Goal: Contribute content: Contribute content

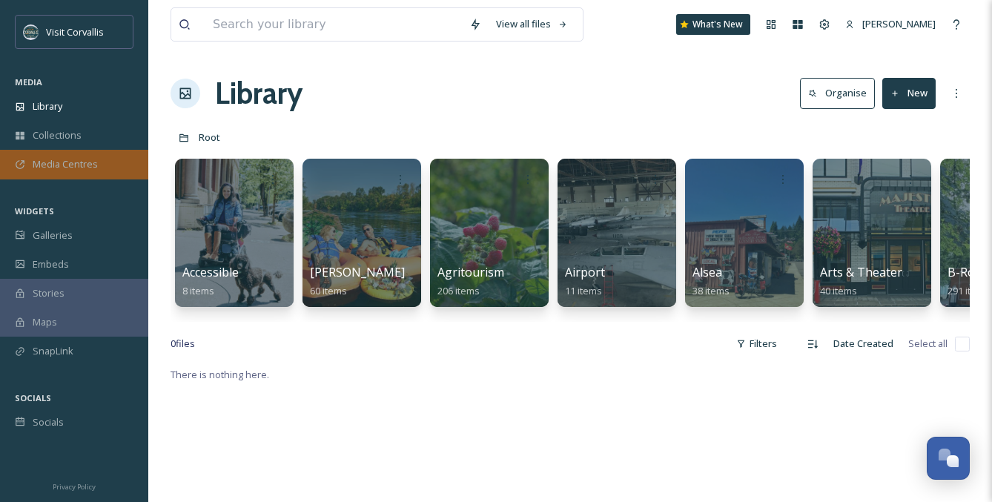
click at [56, 168] on span "Media Centres" at bounding box center [65, 164] width 65 height 14
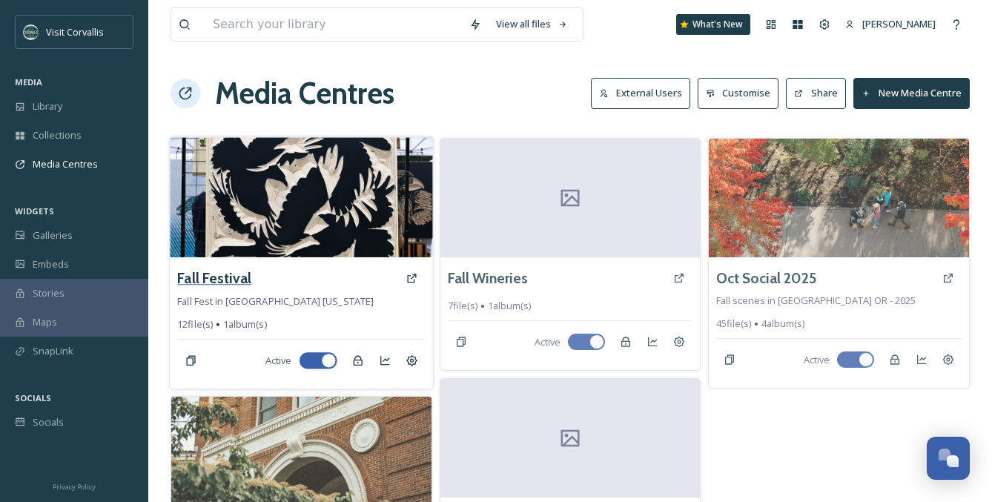
click at [234, 286] on h3 "Fall Festival" at bounding box center [214, 278] width 74 height 21
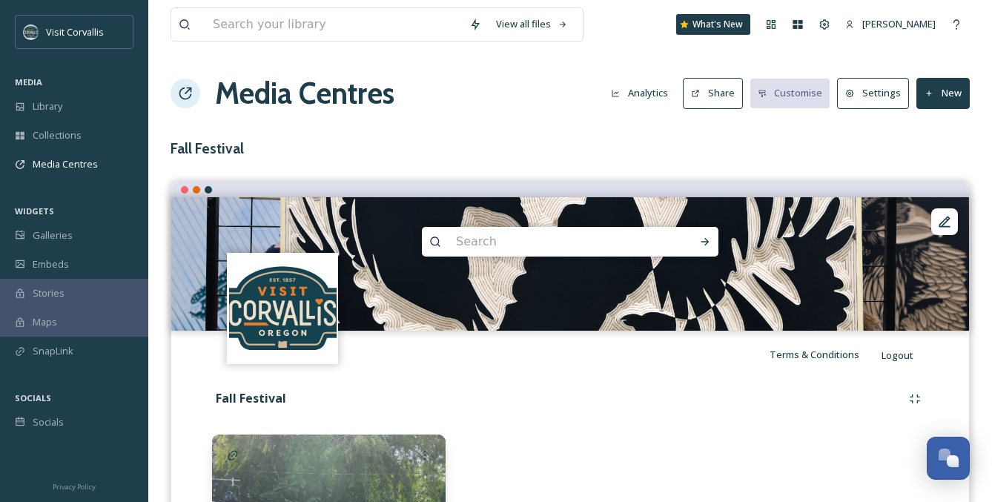
scroll to position [141, 0]
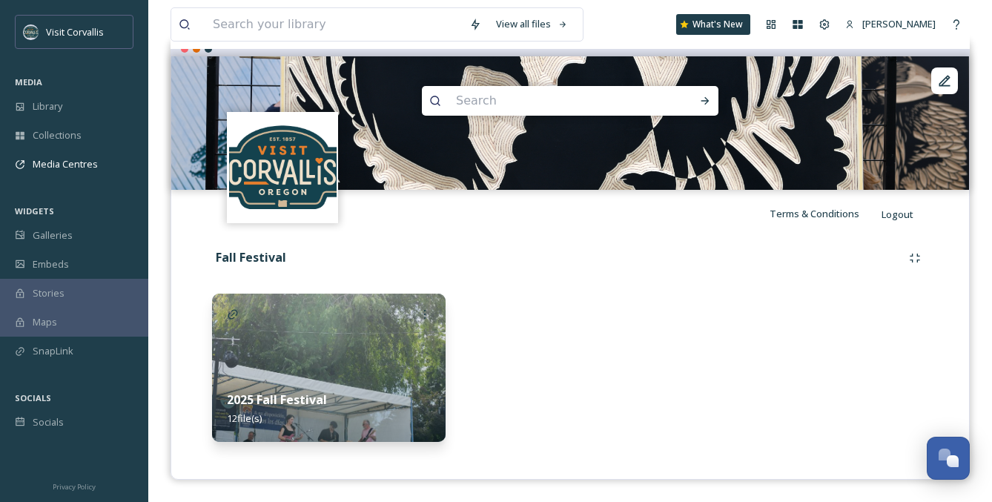
click at [316, 373] on img at bounding box center [329, 368] width 234 height 148
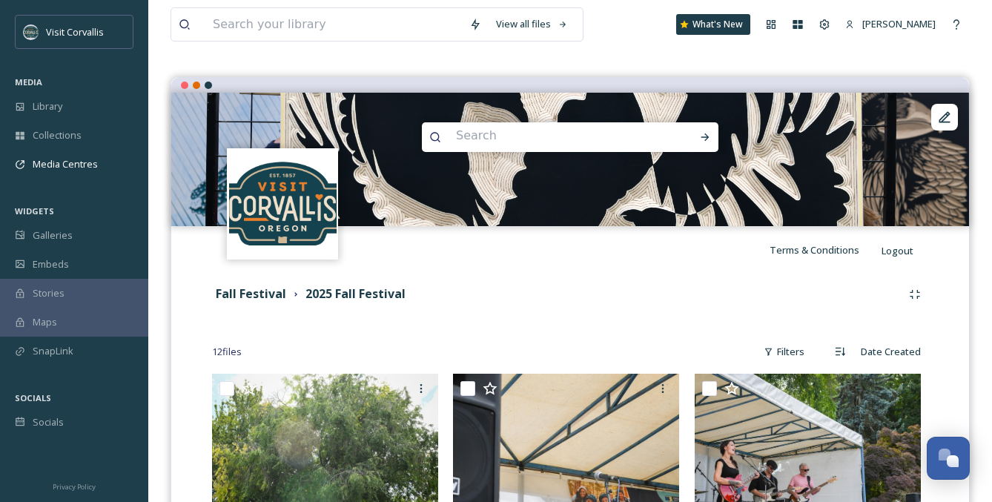
scroll to position [107, 0]
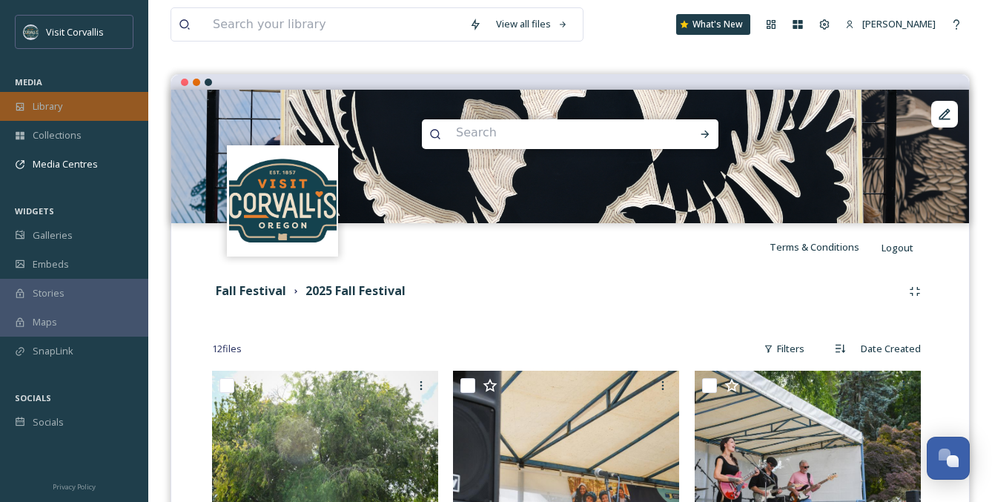
click at [52, 107] on span "Library" at bounding box center [48, 106] width 30 height 14
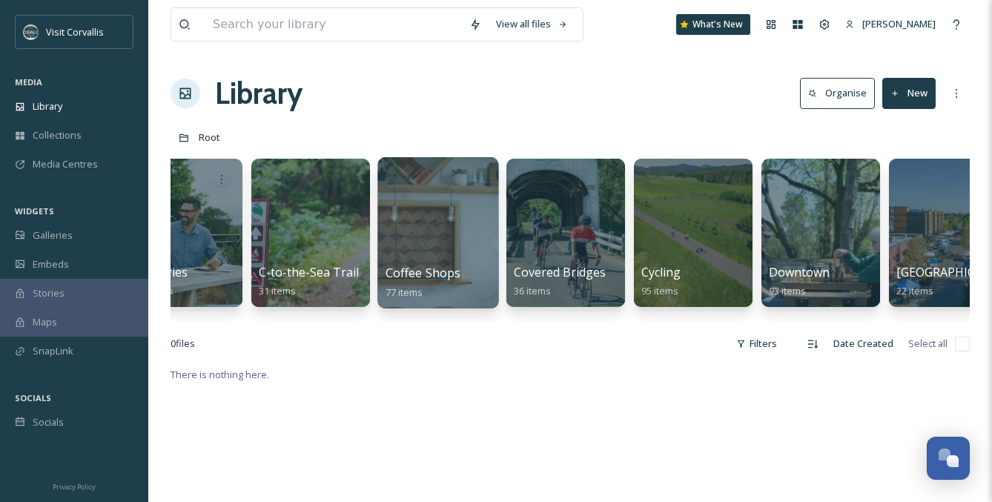
scroll to position [0, 1568]
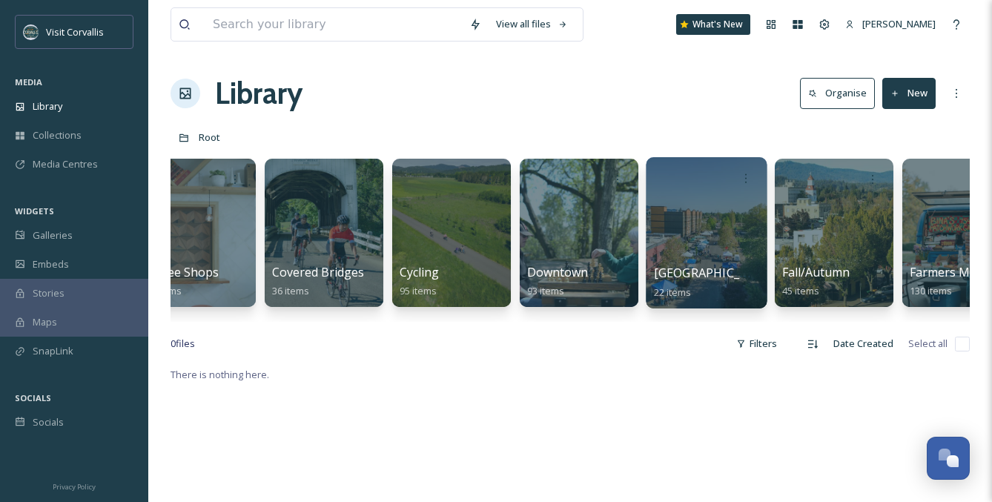
click at [726, 219] on div at bounding box center [706, 232] width 121 height 151
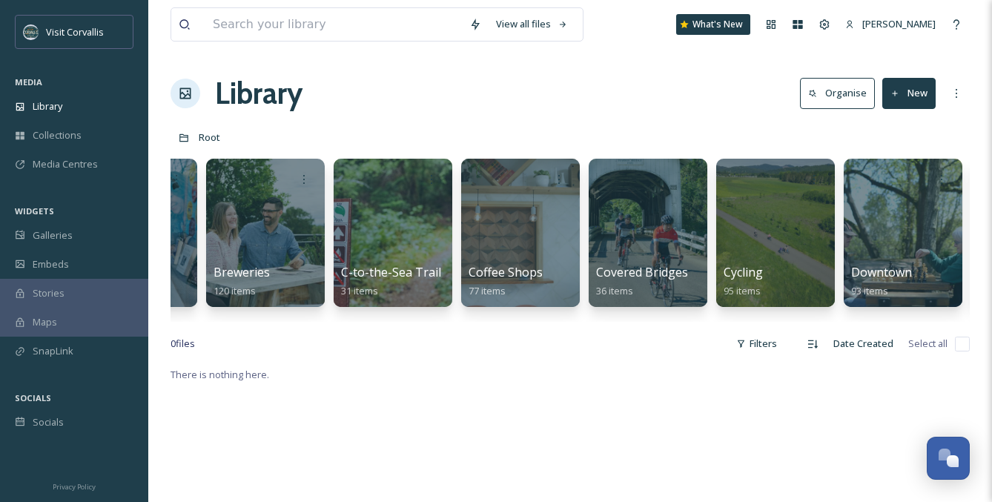
scroll to position [0, 1242]
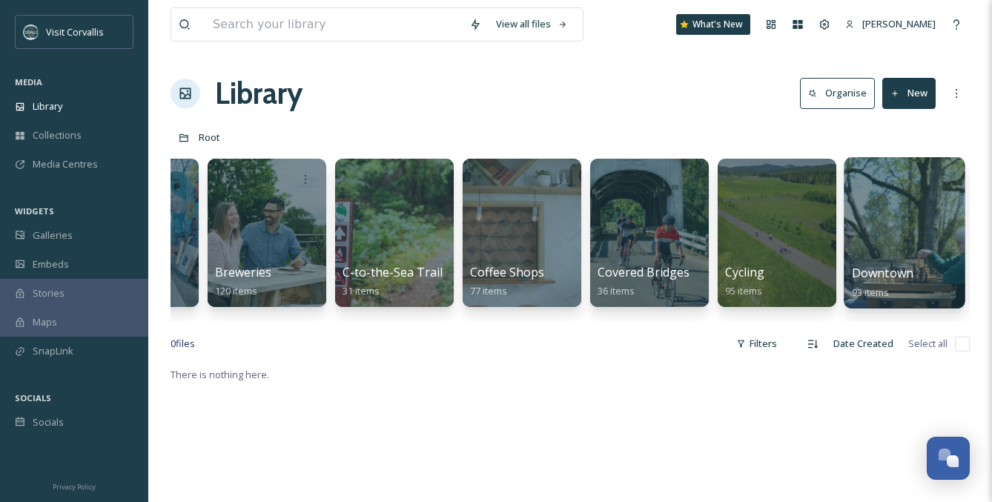
click at [873, 228] on div at bounding box center [904, 232] width 121 height 151
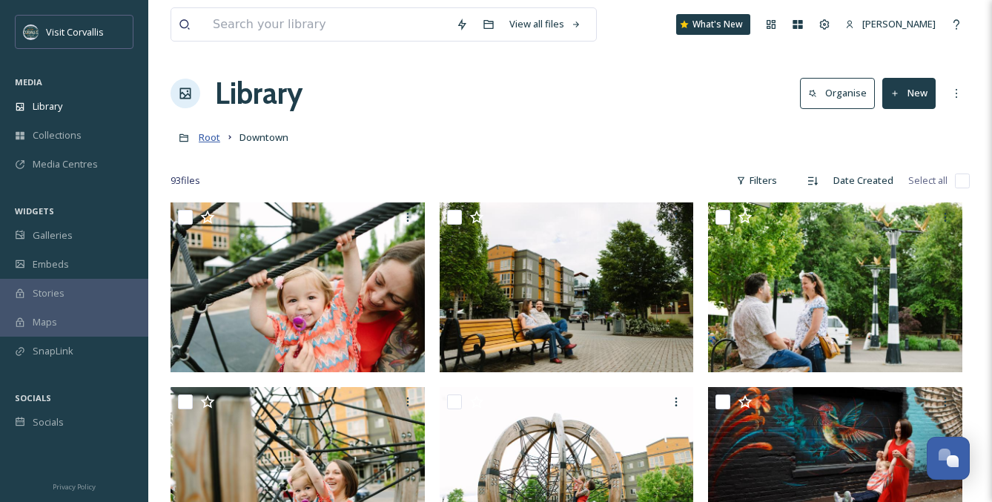
click at [203, 136] on span "Root" at bounding box center [209, 136] width 21 height 13
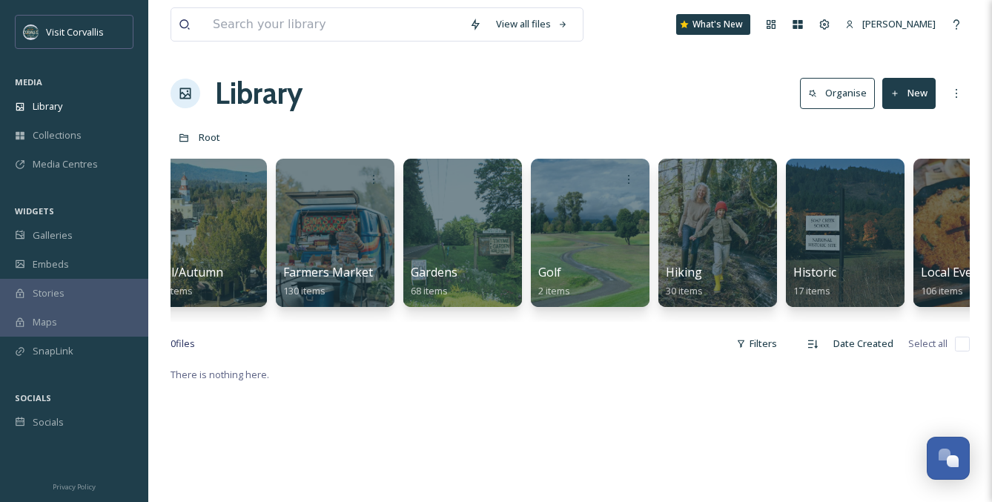
scroll to position [0, 2163]
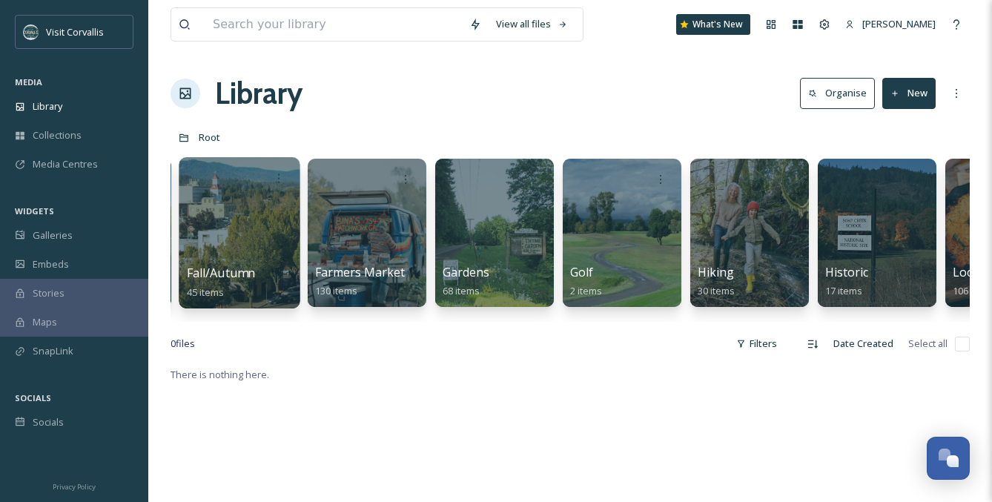
click at [242, 212] on div at bounding box center [239, 232] width 121 height 151
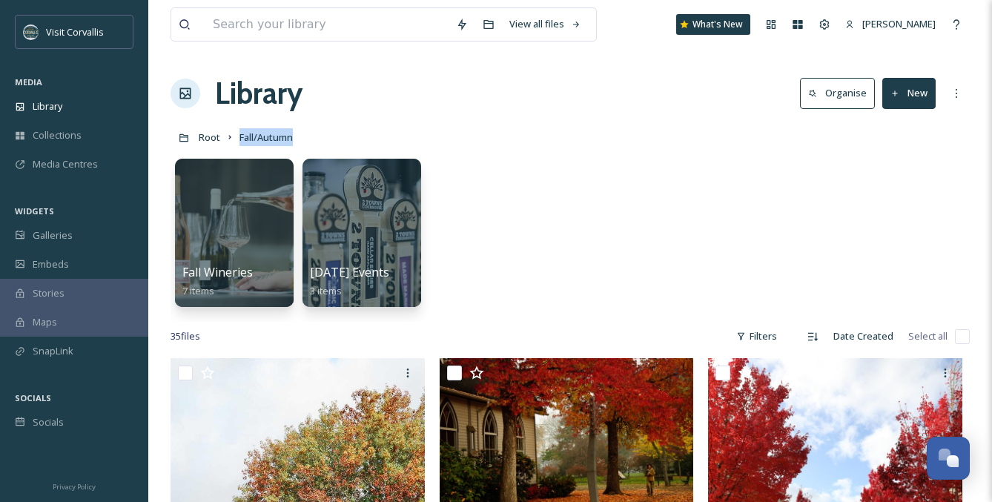
drag, startPoint x: 301, startPoint y: 139, endPoint x: 238, endPoint y: 139, distance: 63.0
click at [238, 139] on div "Root Fall/Autumn" at bounding box center [570, 137] width 799 height 28
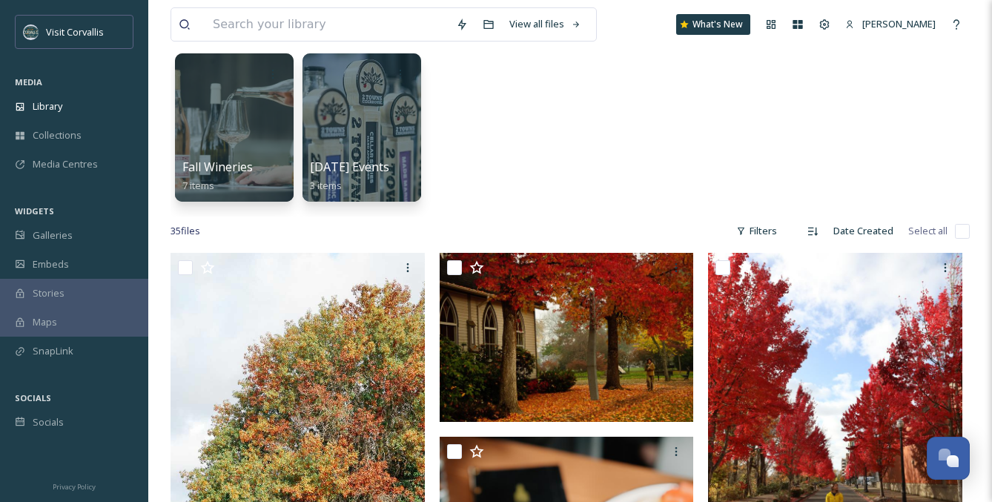
scroll to position [106, 0]
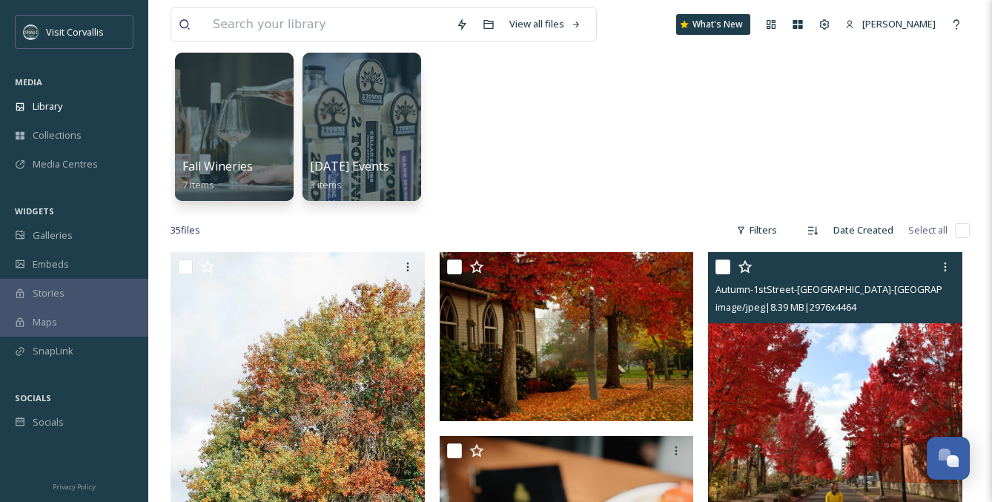
click at [896, 382] on img at bounding box center [835, 443] width 254 height 382
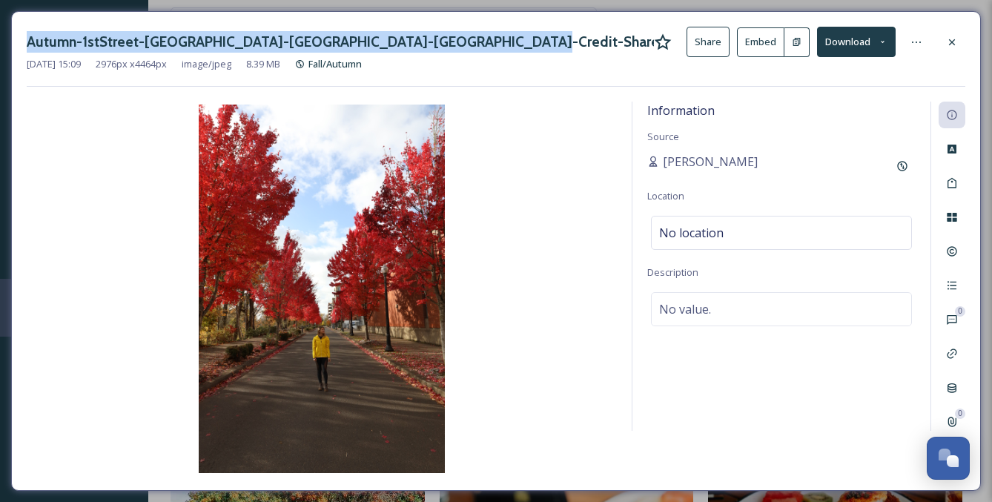
drag, startPoint x: 459, startPoint y: 42, endPoint x: 21, endPoint y: 42, distance: 437.4
click at [21, 43] on div "Autumn-1stStreet-[GEOGRAPHIC_DATA]-[GEOGRAPHIC_DATA]-[GEOGRAPHIC_DATA]-Credit-S…" at bounding box center [496, 251] width 970 height 480
copy h3 "Autumn-1stStreet-[GEOGRAPHIC_DATA]-[GEOGRAPHIC_DATA]-[GEOGRAPHIC_DATA]-Credit-S…"
click at [707, 314] on span "No value." at bounding box center [685, 309] width 52 height 18
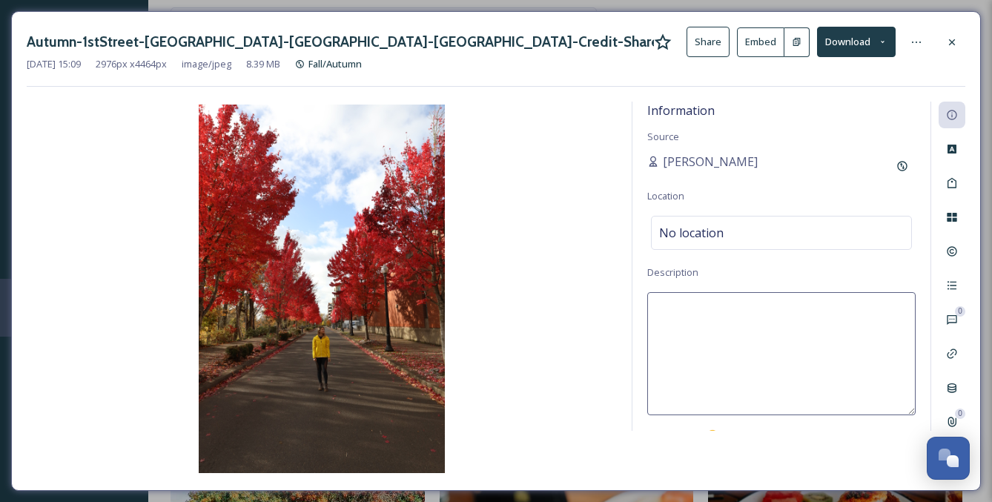
click at [709, 307] on textarea at bounding box center [781, 353] width 268 height 123
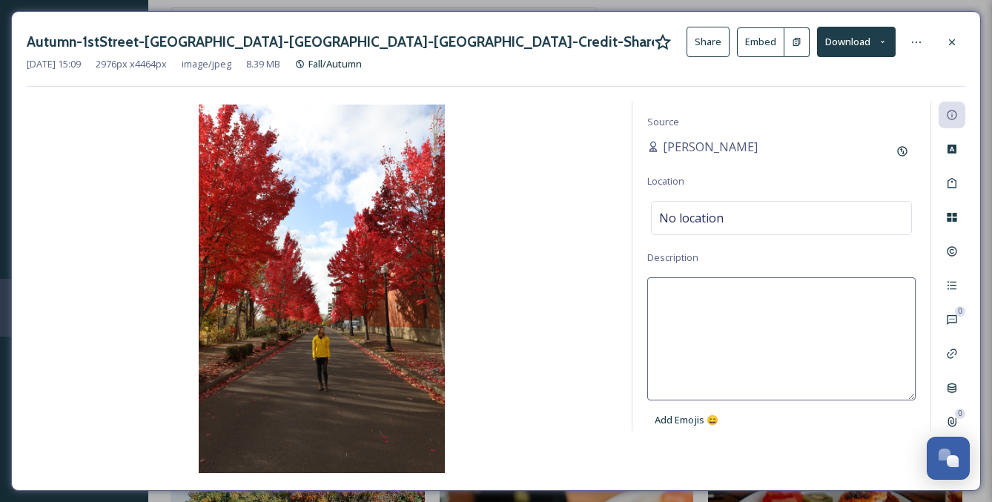
type textarea "d"
drag, startPoint x: 854, startPoint y: 296, endPoint x: 881, endPoint y: 301, distance: 27.2
click at [854, 296] on textarea "Fall colors in downtown [GEOGRAPHIC_DATA], [GEOGRAPHIC_DATA]." at bounding box center [781, 338] width 268 height 123
click at [657, 295] on textarea "Fall colors in downtown [GEOGRAPHIC_DATA], [US_STATE]." at bounding box center [781, 338] width 268 height 123
click at [672, 294] on textarea "Brillant fall colors in downtown [GEOGRAPHIC_DATA], [US_STATE]." at bounding box center [781, 338] width 268 height 123
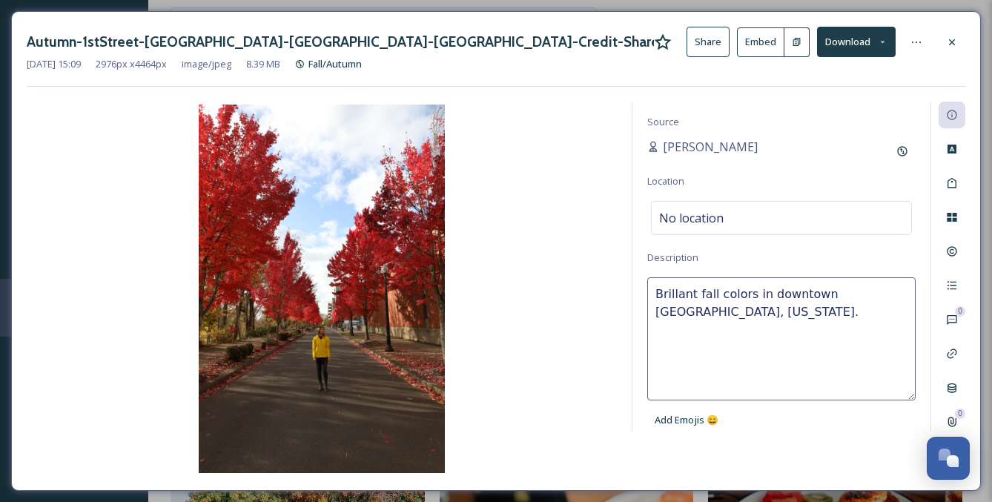
click at [680, 296] on textarea "Brillant fall colors in downtown [GEOGRAPHIC_DATA], [US_STATE]." at bounding box center [781, 338] width 268 height 123
click at [709, 308] on textarea "Brillant fall colors in downtown [GEOGRAPHIC_DATA], [US_STATE]." at bounding box center [781, 338] width 268 height 123
click at [680, 297] on textarea "Brillant fall colors in downtown [GEOGRAPHIC_DATA], [US_STATE]." at bounding box center [781, 338] width 268 height 123
click at [717, 305] on textarea "Brillant fall colors in downtown [GEOGRAPHIC_DATA], [US_STATE]." at bounding box center [781, 338] width 268 height 123
drag, startPoint x: 695, startPoint y: 296, endPoint x: 741, endPoint y: 307, distance: 48.0
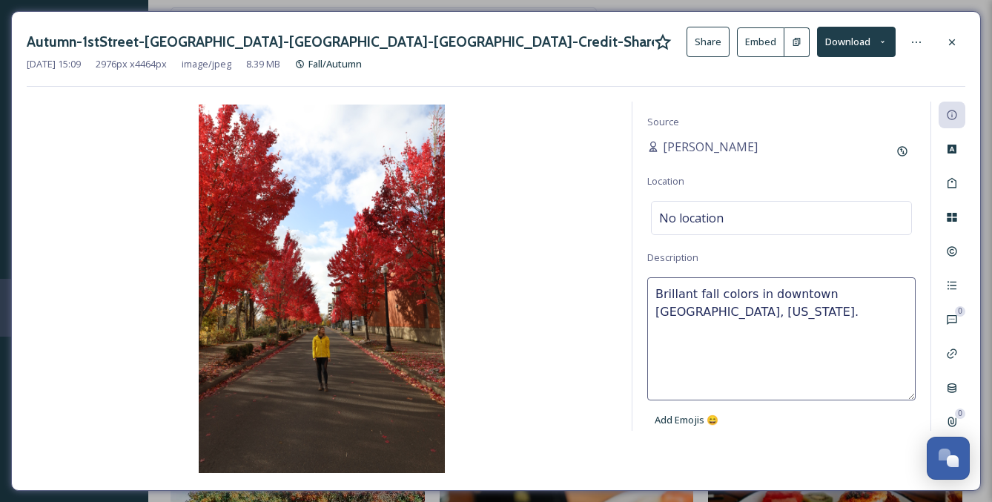
click at [695, 296] on textarea "Brillant fall colors in downtown [GEOGRAPHIC_DATA], [US_STATE]." at bounding box center [781, 338] width 268 height 123
type textarea "Brillant and bright fall colors in downtown [GEOGRAPHIC_DATA], [US_STATE]."
click at [738, 315] on textarea "Brillant and bright fall colors in downtown [GEOGRAPHIC_DATA], [US_STATE]." at bounding box center [781, 338] width 268 height 123
click at [667, 300] on textarea "Brillant and bright fall colors in downtown [GEOGRAPHIC_DATA], [US_STATE]." at bounding box center [781, 338] width 268 height 123
drag, startPoint x: 678, startPoint y: 298, endPoint x: 721, endPoint y: 303, distance: 43.3
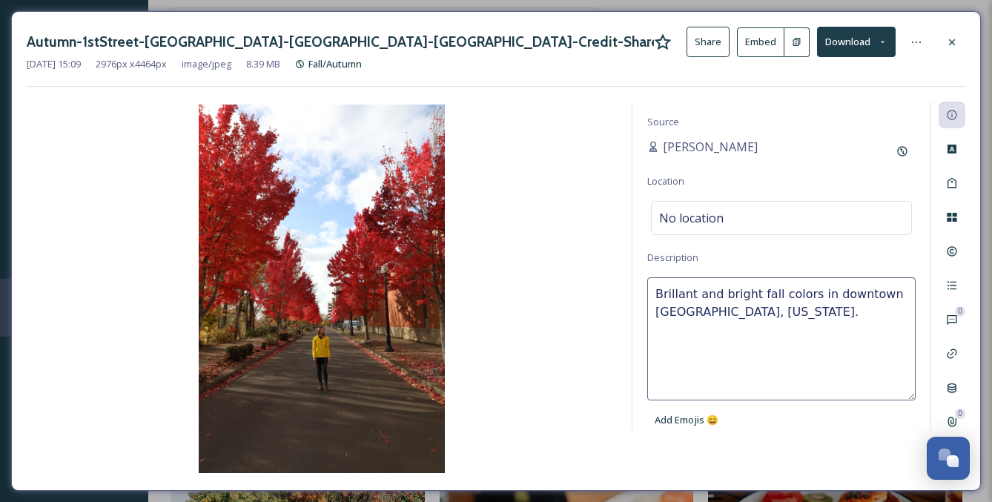
click at [678, 298] on textarea "Brillant and bright fall colors in downtown [GEOGRAPHIC_DATA], [US_STATE]." at bounding box center [781, 338] width 268 height 123
click at [781, 322] on textarea "Brillant and bright fall colors in downtown [GEOGRAPHIC_DATA], [US_STATE]." at bounding box center [781, 338] width 268 height 123
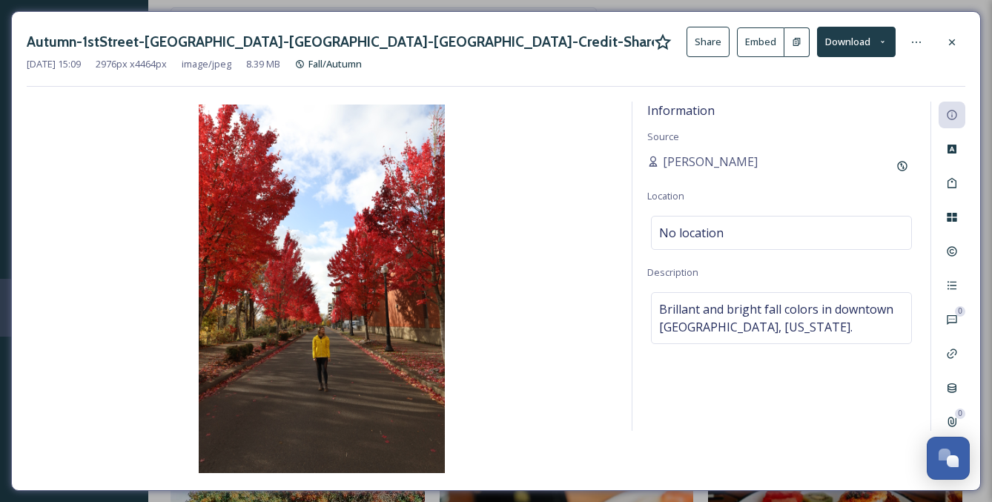
click at [567, 125] on img at bounding box center [322, 289] width 590 height 368
drag, startPoint x: 853, startPoint y: 422, endPoint x: 902, endPoint y: 365, distance: 74.6
click at [853, 421] on div "Information Source [PERSON_NAME] Location No location Description Brillant and …" at bounding box center [781, 266] width 298 height 329
click at [949, 243] on div "Rights" at bounding box center [952, 251] width 27 height 27
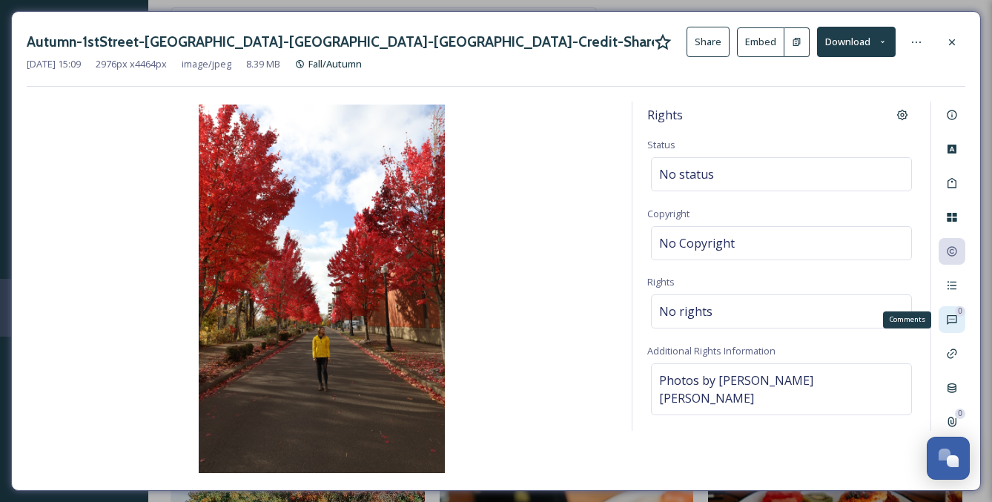
click at [953, 323] on icon at bounding box center [952, 320] width 12 height 12
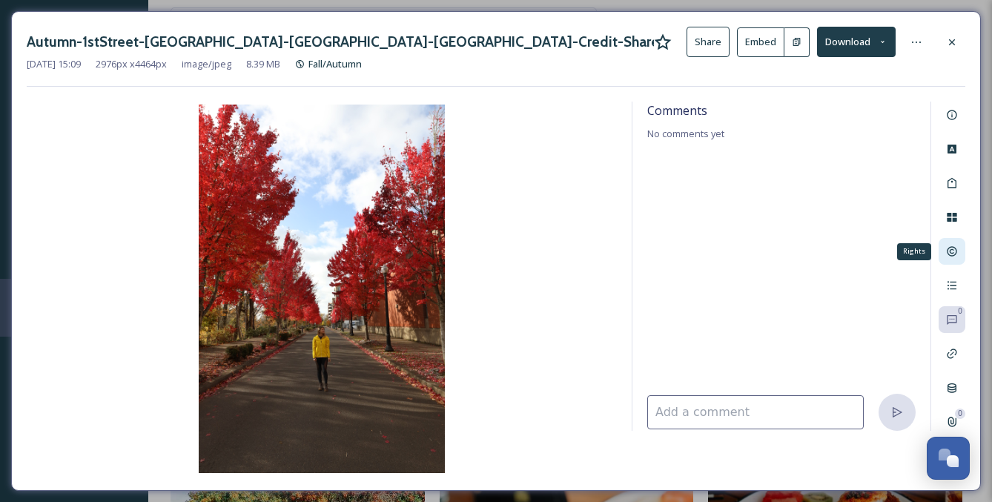
click at [950, 258] on div "Rights" at bounding box center [952, 251] width 27 height 27
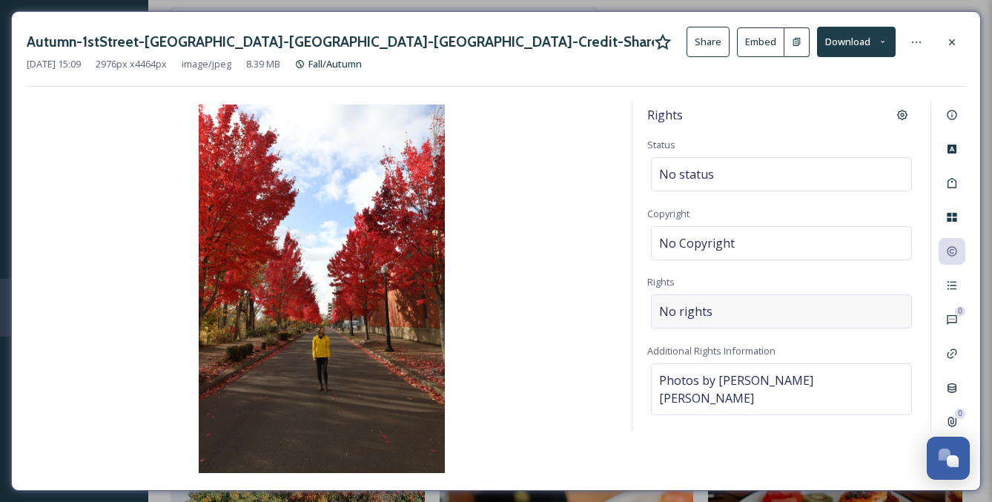
click at [695, 310] on span "No rights" at bounding box center [685, 311] width 53 height 18
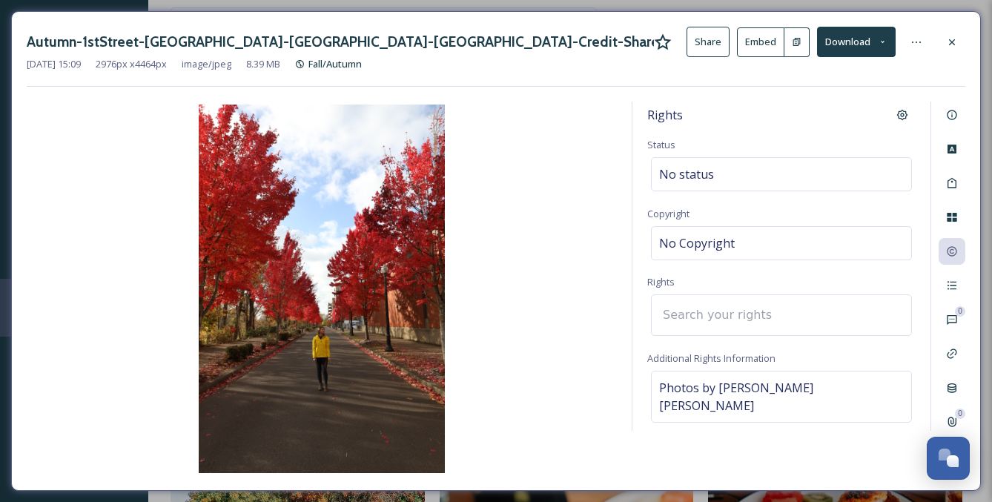
click at [692, 310] on input at bounding box center [736, 315] width 163 height 33
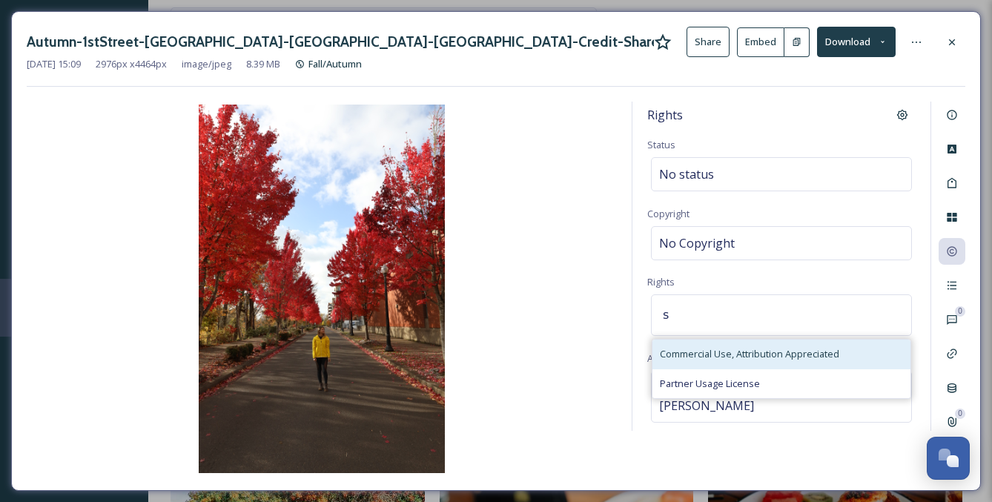
type input "s"
click at [729, 351] on span "Commercial Use, Attribution Appreciated" at bounding box center [749, 354] width 179 height 14
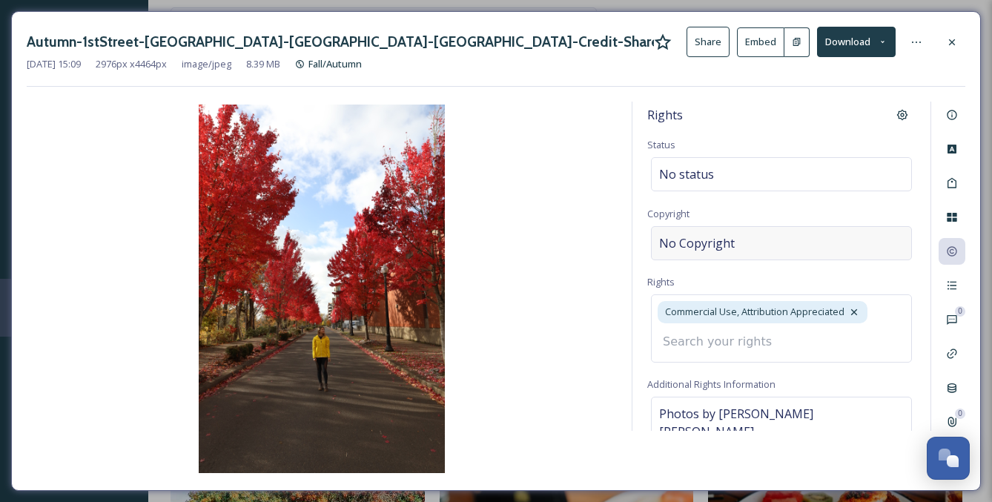
click at [696, 242] on span "No Copyright" at bounding box center [697, 243] width 76 height 18
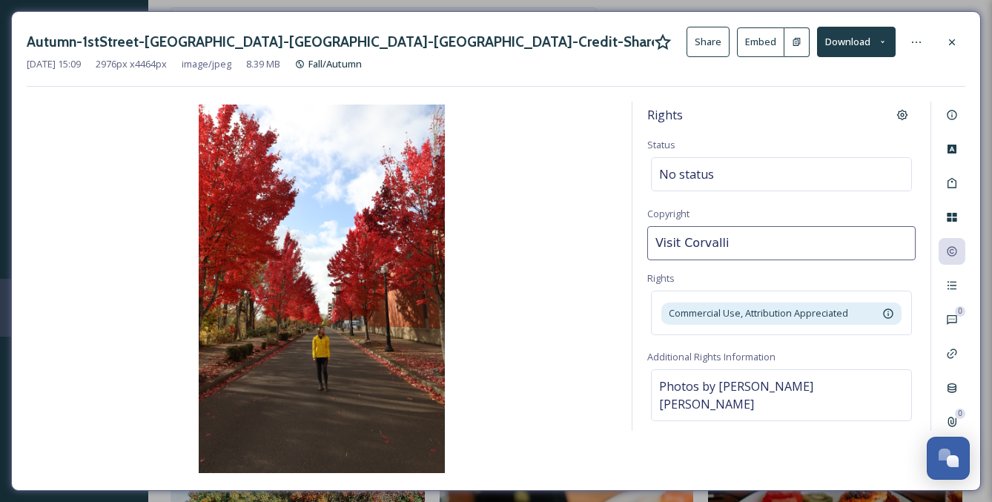
type input "Visit Corvallis"
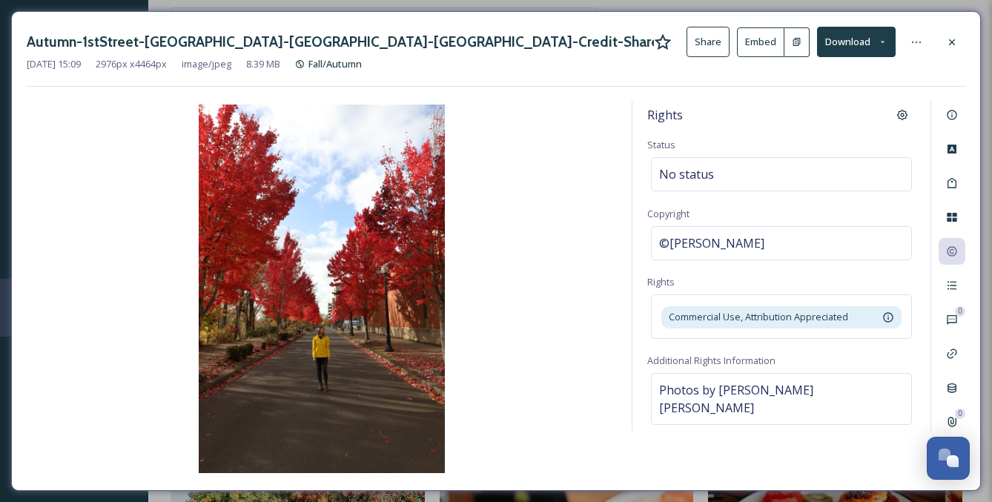
click at [721, 205] on div "Rights Status No status Copyright ©Visit Corvallis Rights Commercial Use, Attri…" at bounding box center [781, 266] width 298 height 329
click at [733, 165] on div "No status" at bounding box center [781, 174] width 261 height 34
click at [955, 185] on icon at bounding box center [952, 183] width 12 height 12
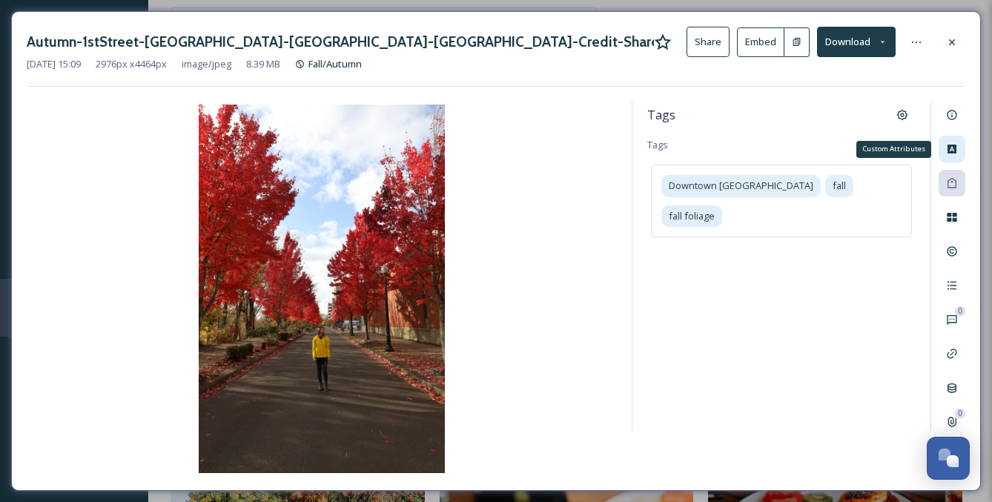
click at [953, 148] on icon at bounding box center [951, 149] width 9 height 9
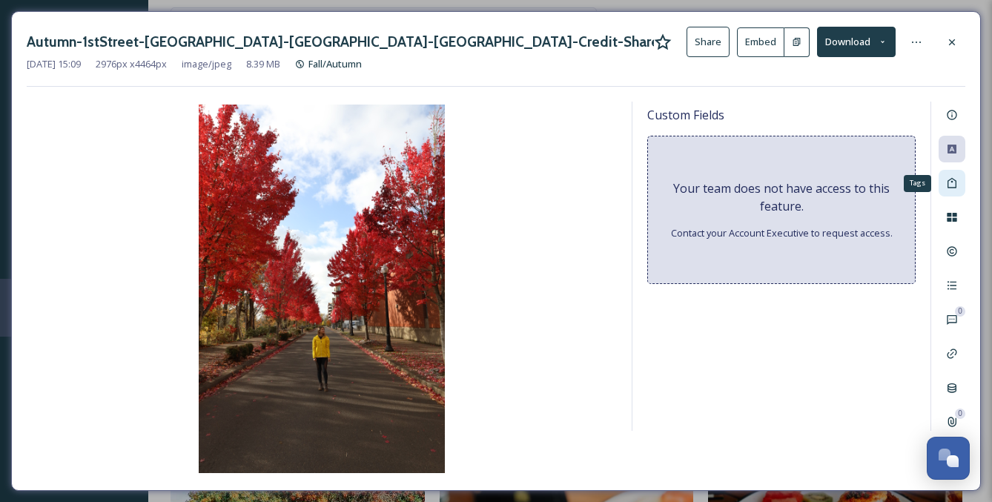
click at [952, 176] on div "Tags" at bounding box center [952, 183] width 27 height 27
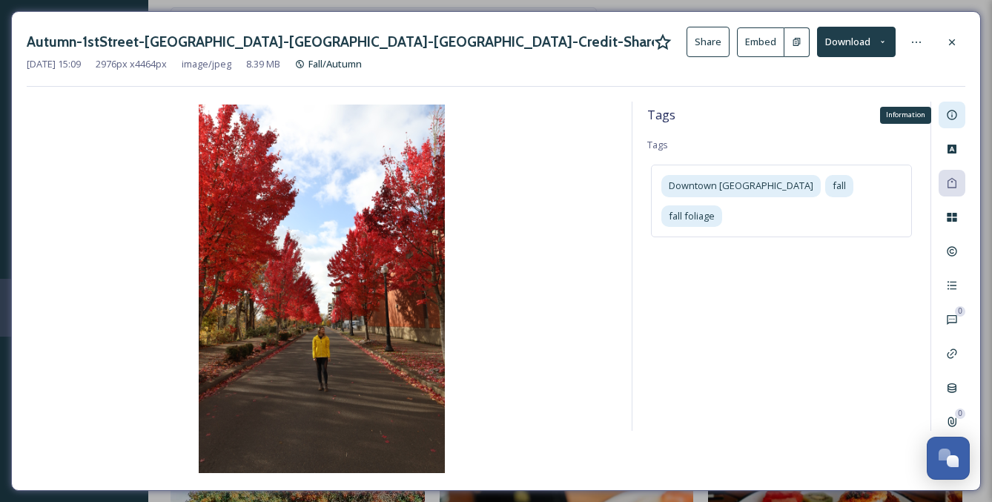
click at [948, 110] on icon at bounding box center [952, 115] width 12 height 12
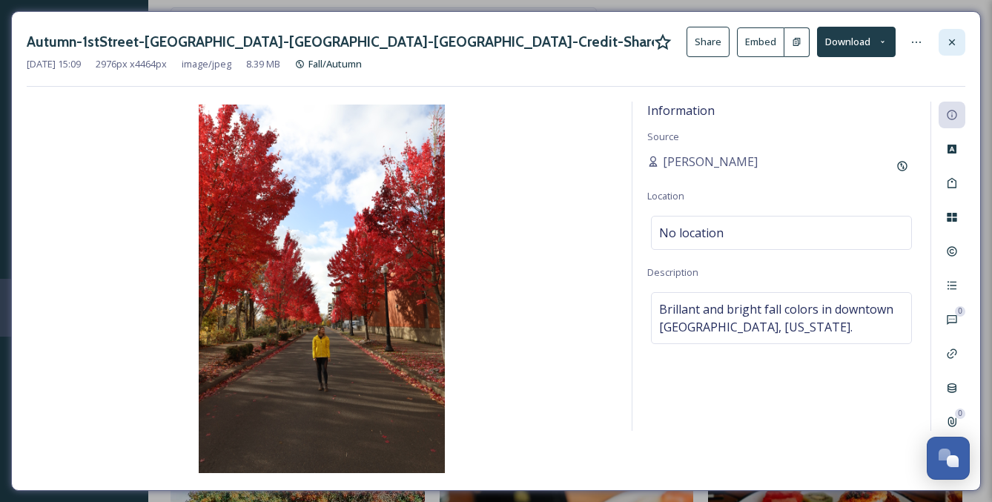
click at [947, 43] on icon at bounding box center [952, 42] width 12 height 12
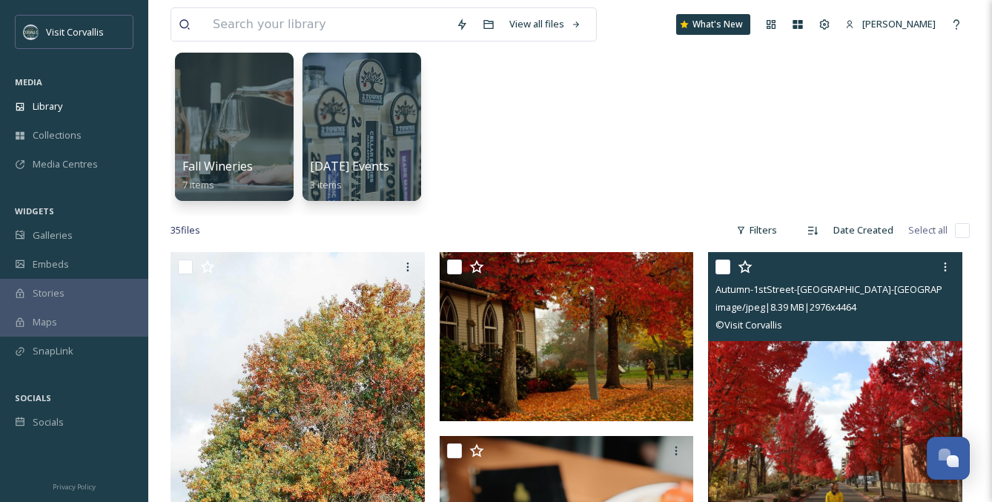
click at [717, 136] on div "Fall Wineries 7 items [DATE] Events 3 items" at bounding box center [570, 130] width 799 height 171
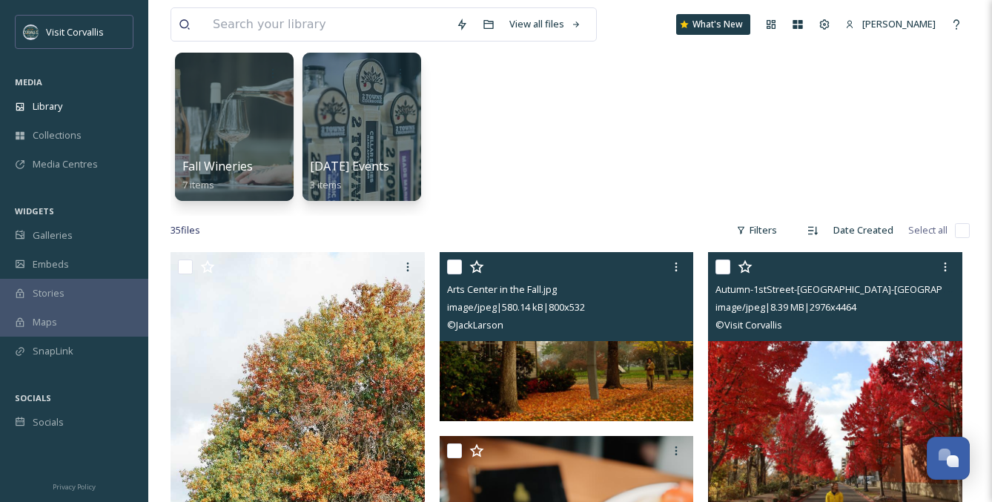
click at [593, 326] on div "© JackLarson" at bounding box center [568, 325] width 243 height 18
click at [616, 356] on img at bounding box center [567, 336] width 254 height 169
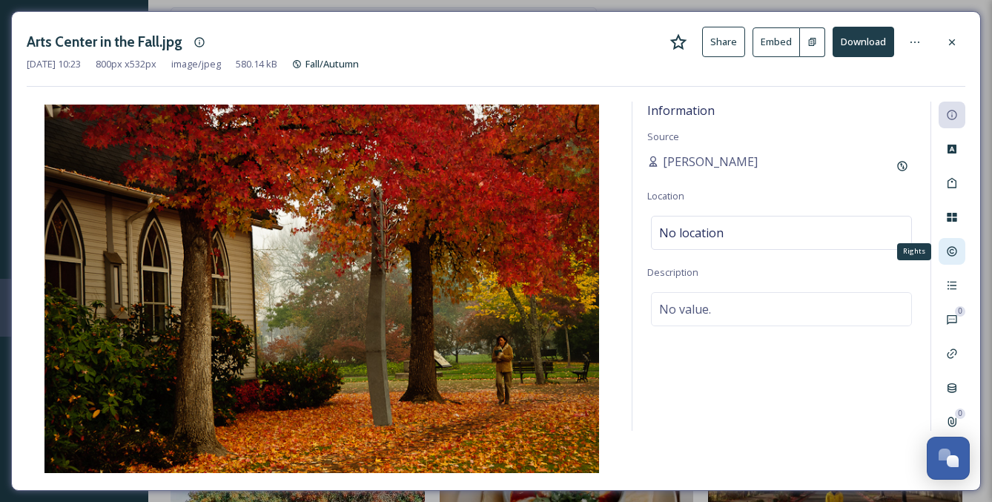
click at [951, 248] on icon at bounding box center [952, 251] width 12 height 12
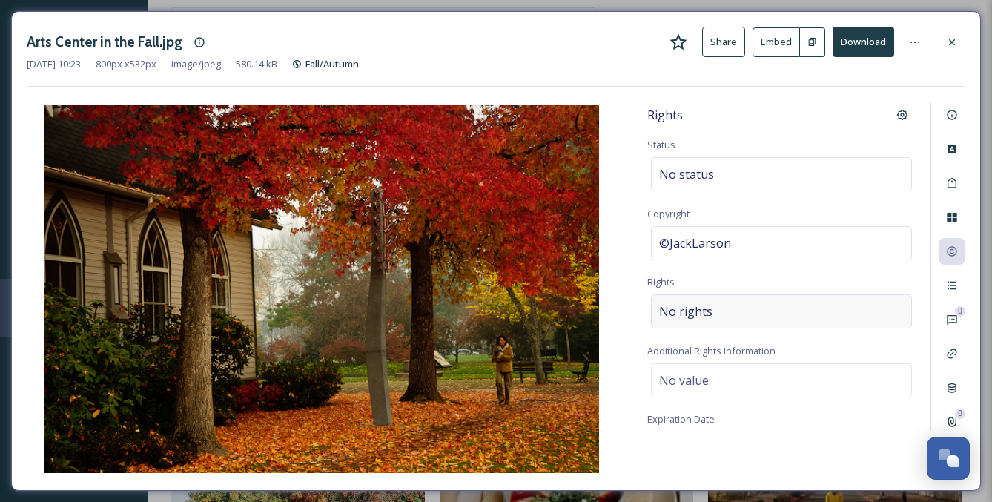
click at [678, 311] on span "No rights" at bounding box center [685, 311] width 53 height 18
click at [679, 310] on input at bounding box center [736, 315] width 163 height 33
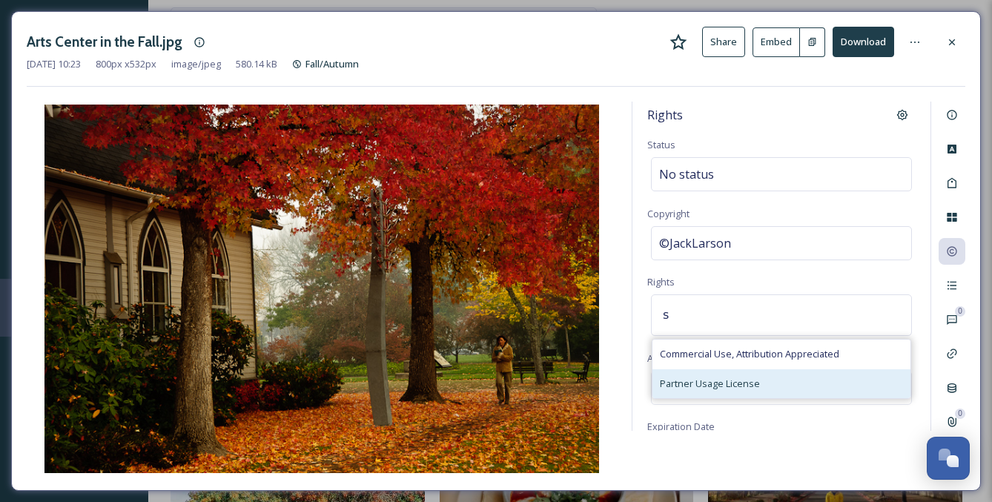
type input "s"
click at [712, 383] on span "Partner Usage License" at bounding box center [710, 384] width 100 height 14
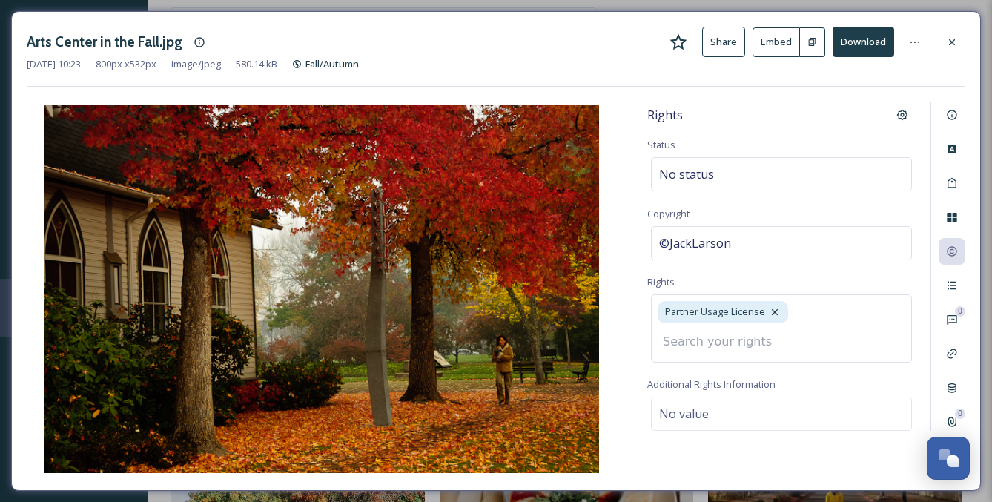
click at [704, 343] on input at bounding box center [736, 341] width 163 height 33
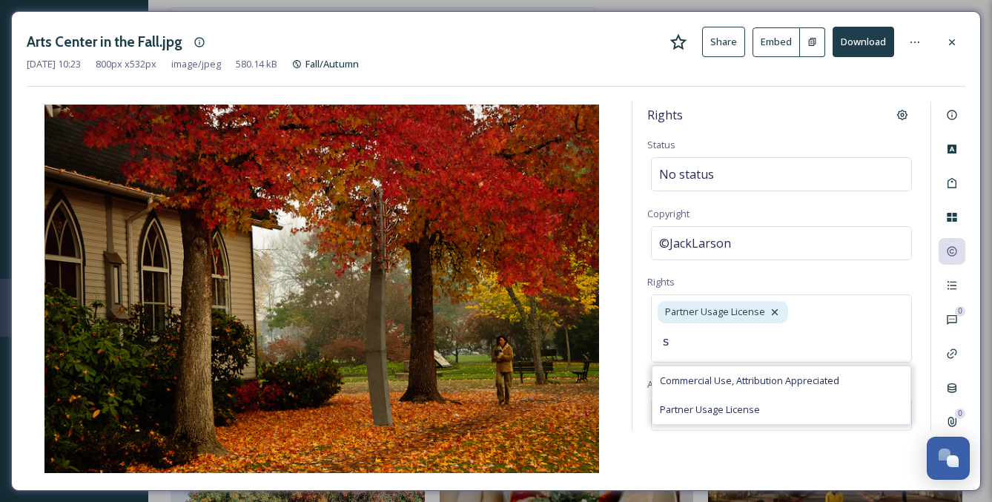
type input "s"
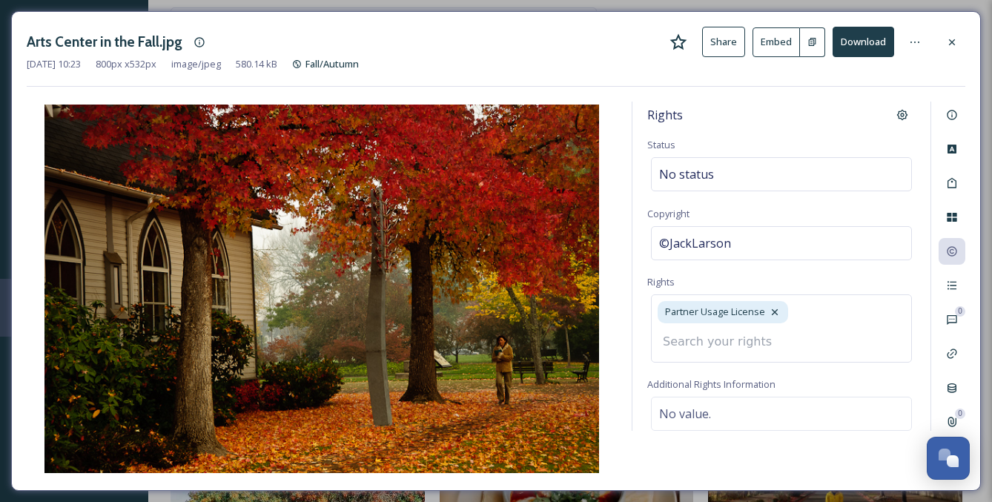
click at [821, 130] on div "Rights Status No status Copyright ©JackLarson Rights Partner Usage License Addi…" at bounding box center [781, 266] width 298 height 329
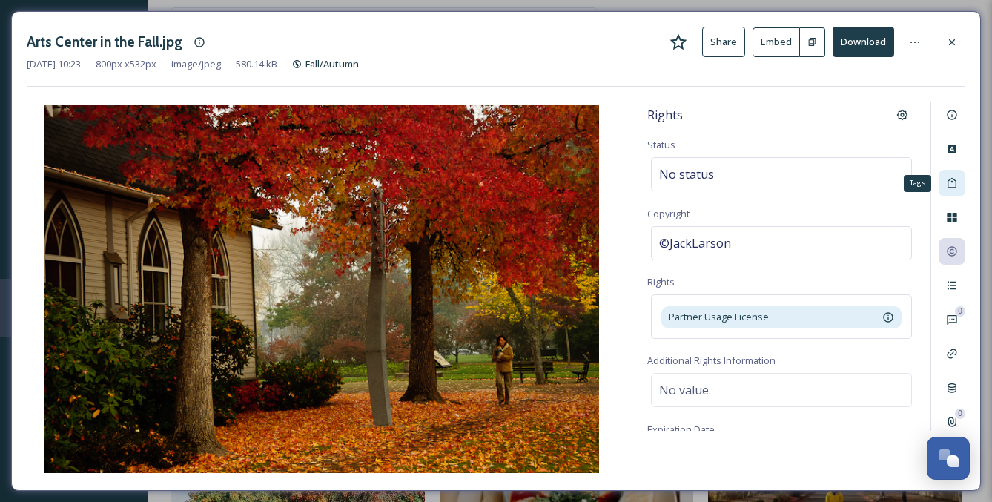
click at [953, 182] on icon at bounding box center [952, 183] width 12 height 12
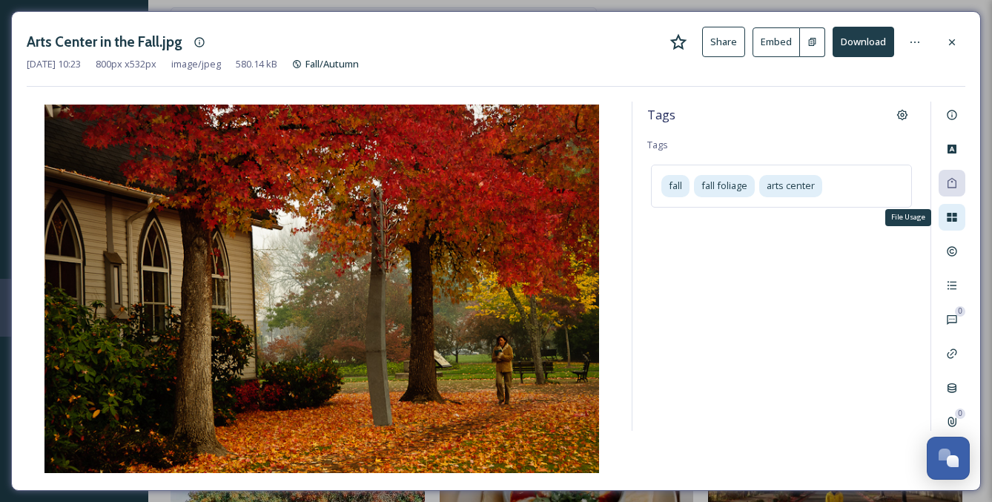
click at [951, 211] on div "File Usage" at bounding box center [952, 217] width 27 height 27
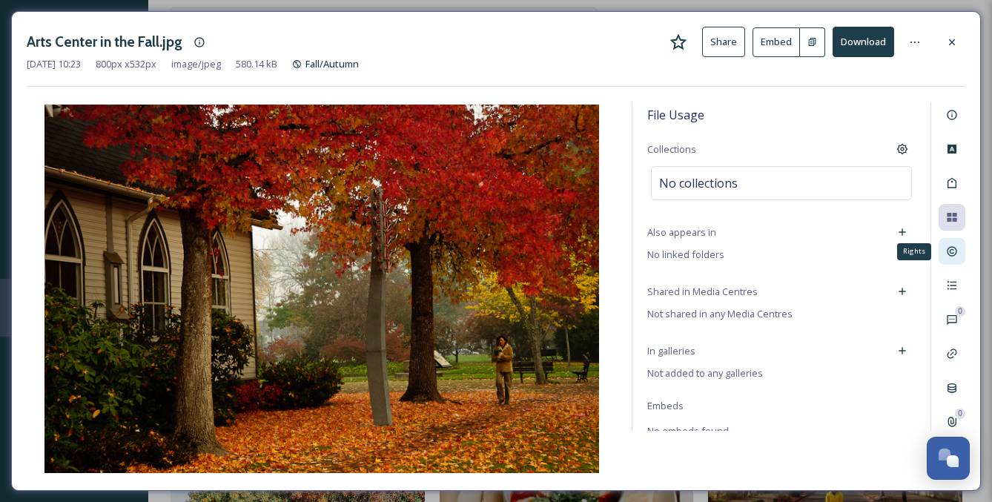
click at [949, 247] on icon at bounding box center [952, 251] width 12 height 12
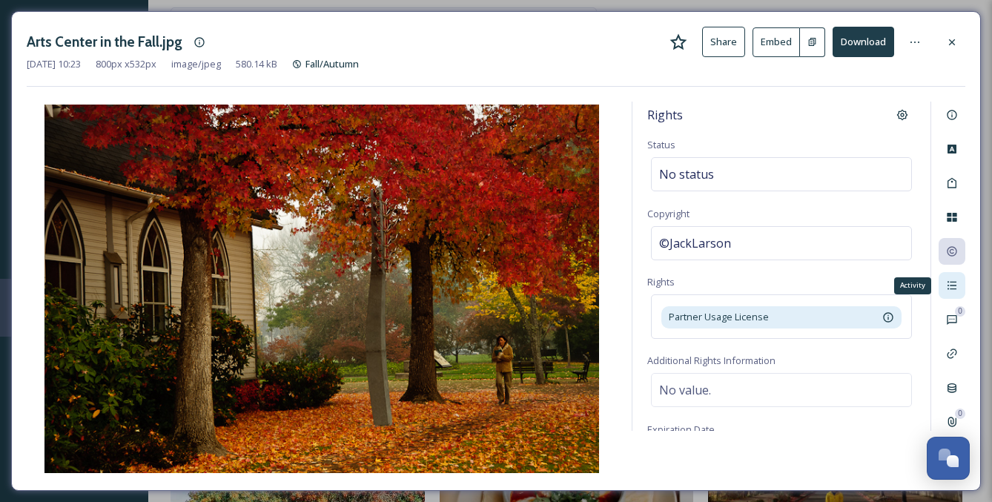
click at [954, 280] on icon at bounding box center [952, 285] width 12 height 12
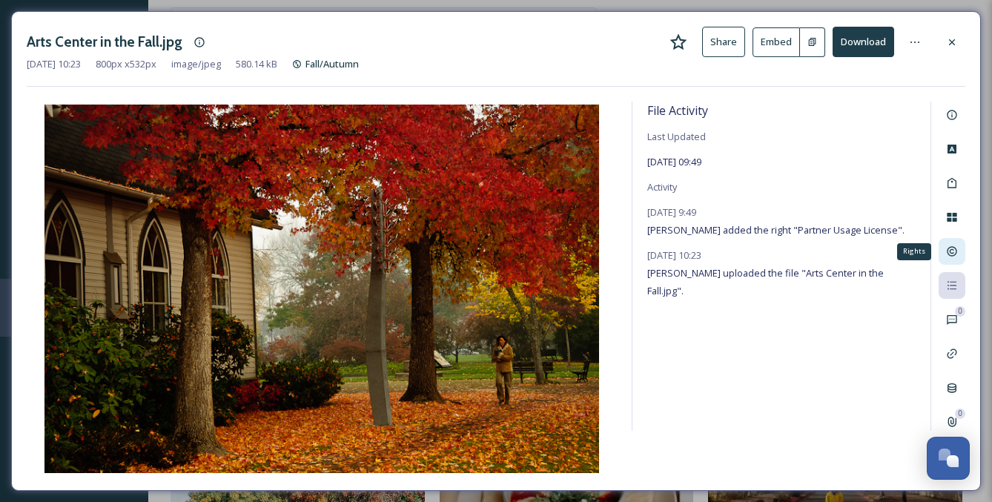
click at [953, 251] on icon at bounding box center [952, 251] width 12 height 12
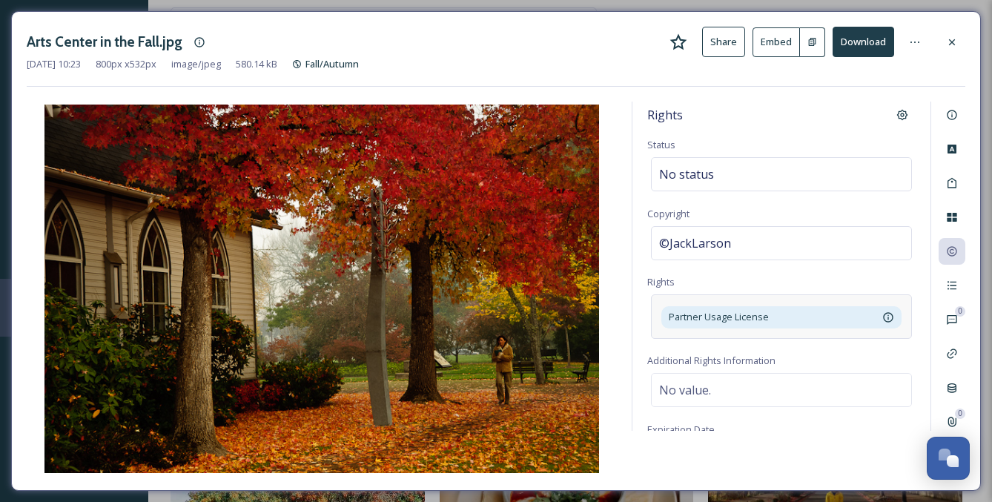
click at [754, 334] on div "Partner Usage License You hereby agree, to use these creative assets as a partn…" at bounding box center [781, 316] width 261 height 44
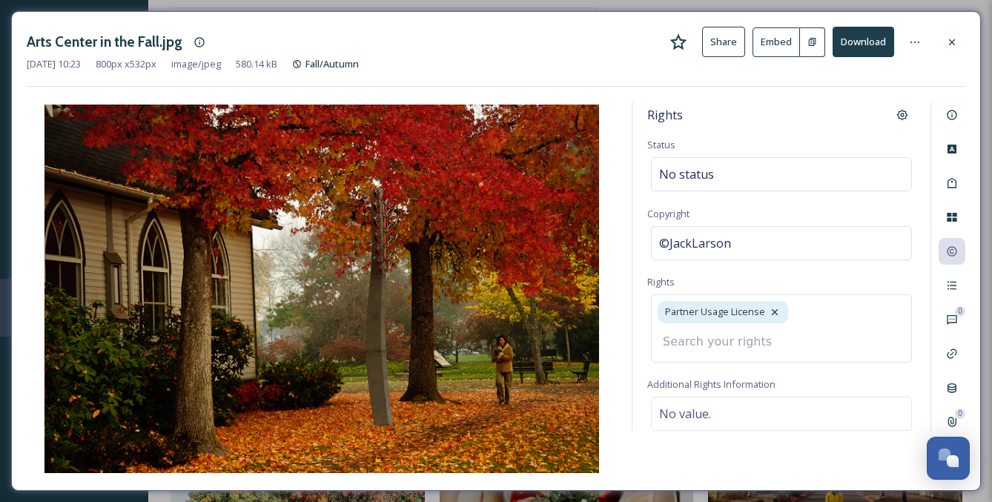
click at [746, 337] on input at bounding box center [736, 341] width 163 height 33
type input "s"
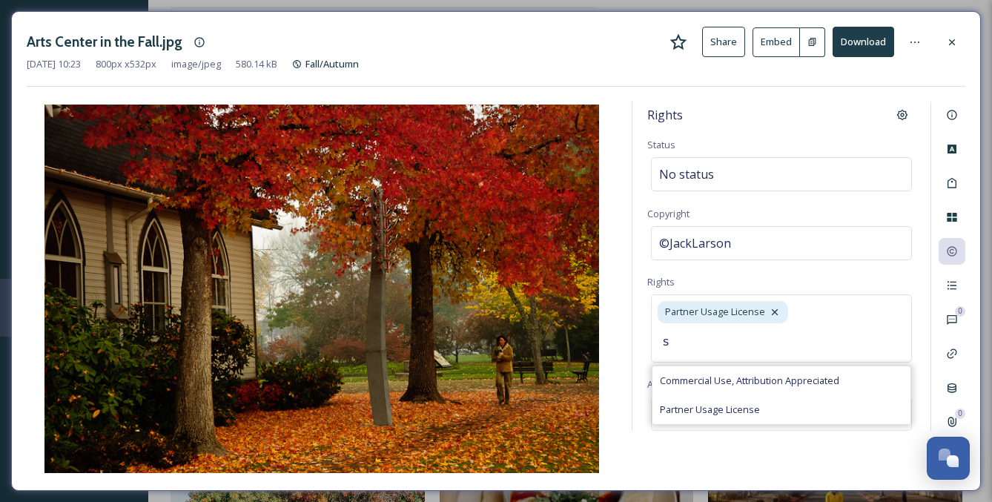
click at [796, 276] on div "Rights Status No status Copyright ©JackLarson Rights Partner Usage License s Co…" at bounding box center [781, 266] width 298 height 329
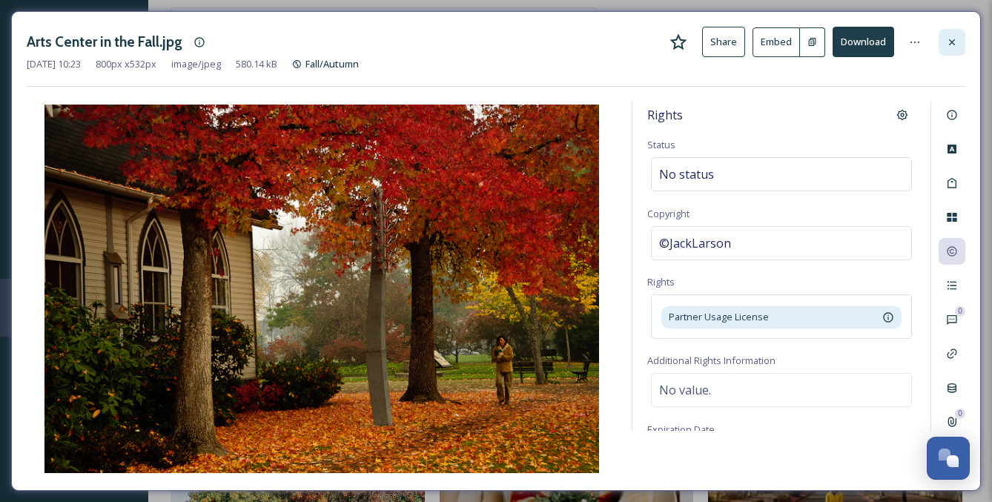
click at [950, 44] on icon at bounding box center [952, 42] width 6 height 6
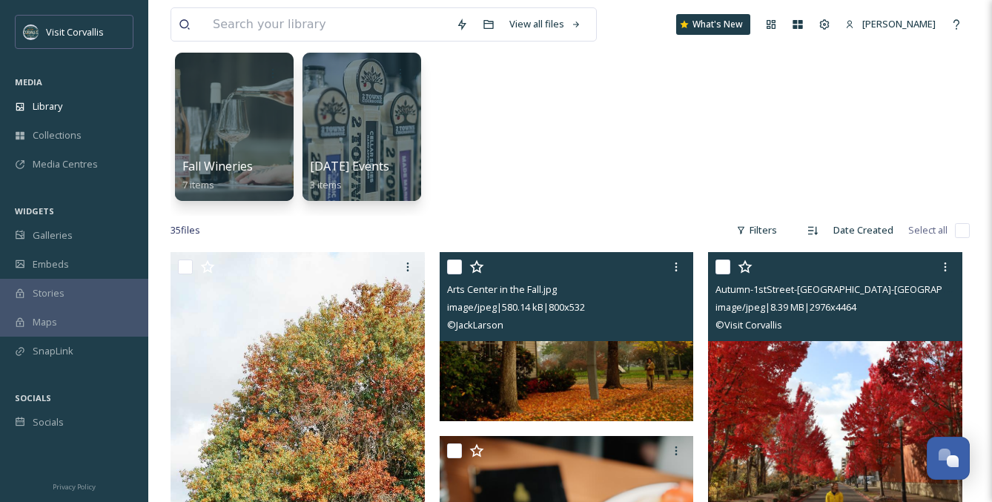
click at [578, 130] on div "Fall Wineries 7 items [DATE] Events 3 items" at bounding box center [570, 130] width 799 height 171
click at [65, 104] on div "Library" at bounding box center [74, 106] width 148 height 29
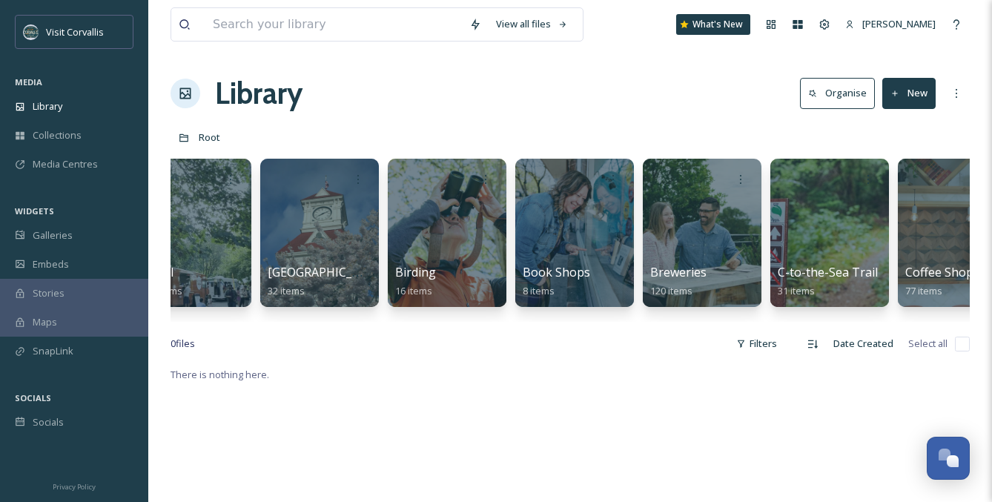
scroll to position [0, 689]
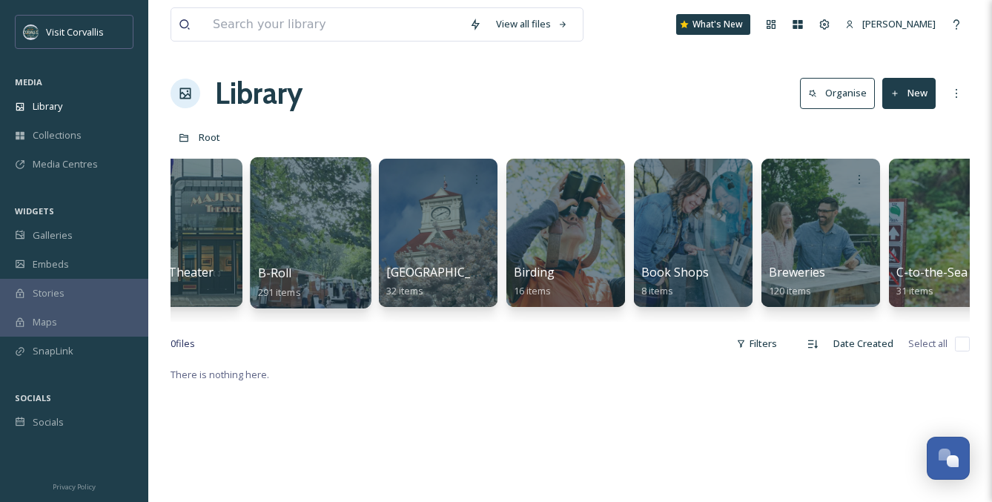
click at [330, 216] on div at bounding box center [310, 232] width 121 height 151
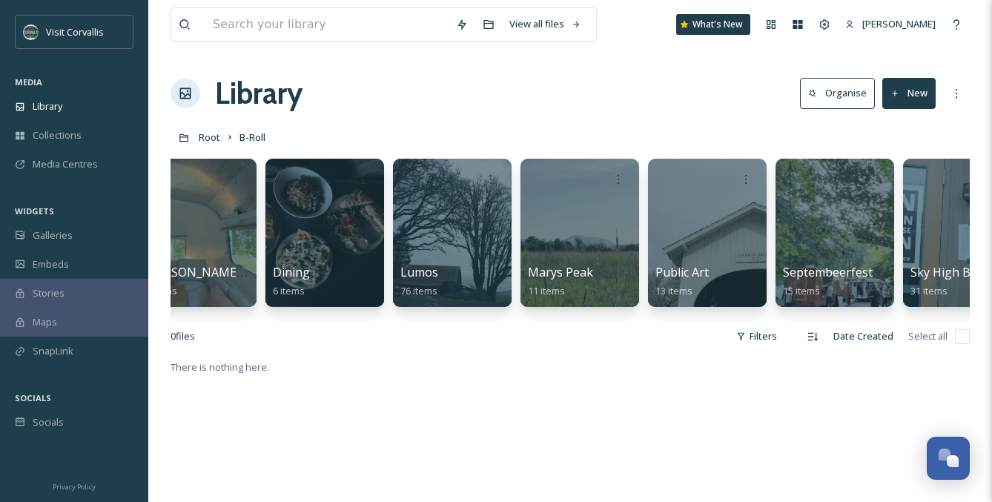
scroll to position [0, 1114]
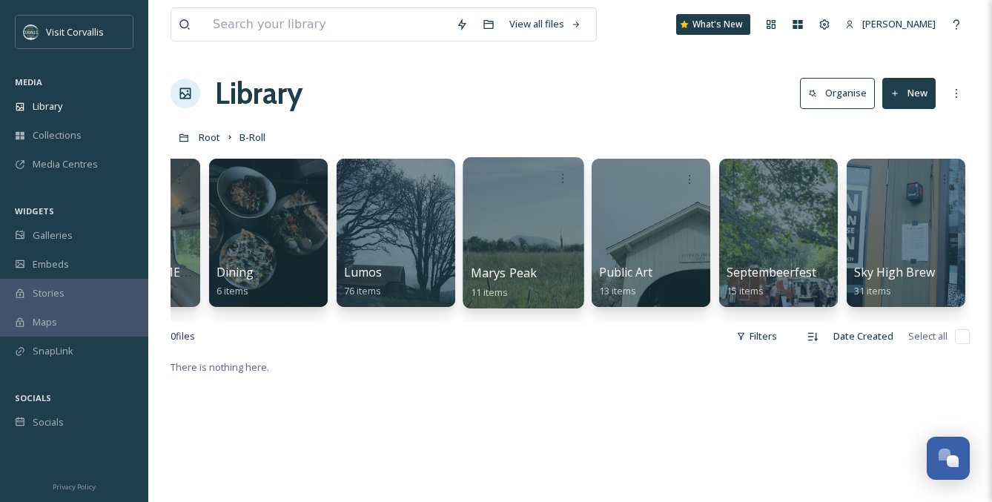
click at [534, 222] on div at bounding box center [523, 232] width 121 height 151
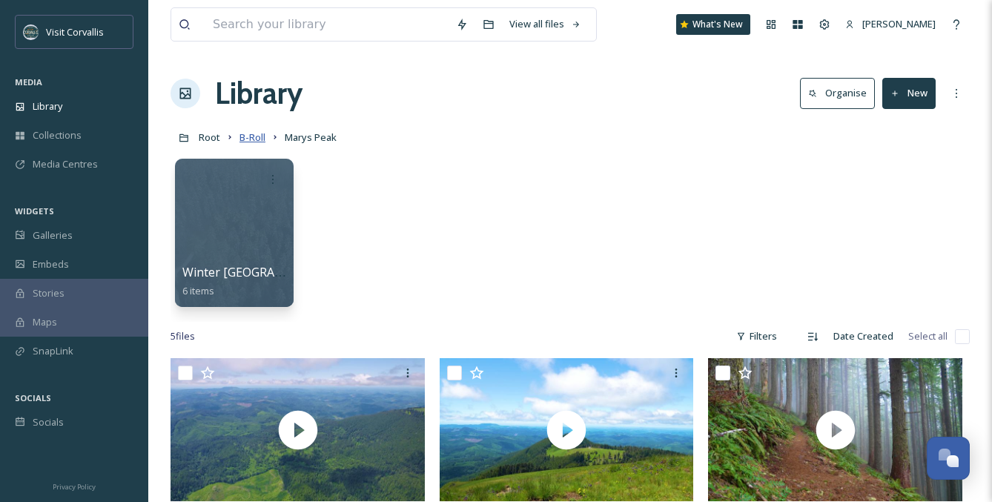
click at [250, 137] on span "B-Roll" at bounding box center [252, 136] width 26 height 13
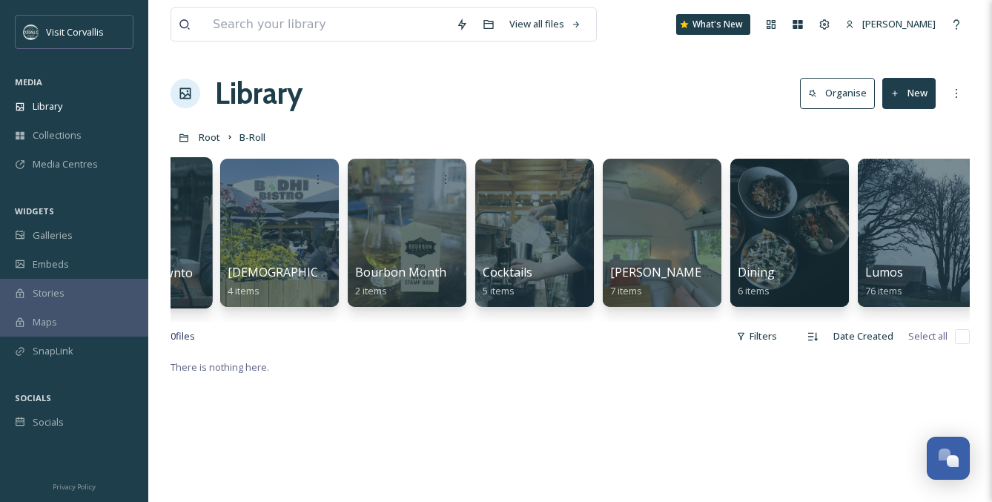
scroll to position [0, 1016]
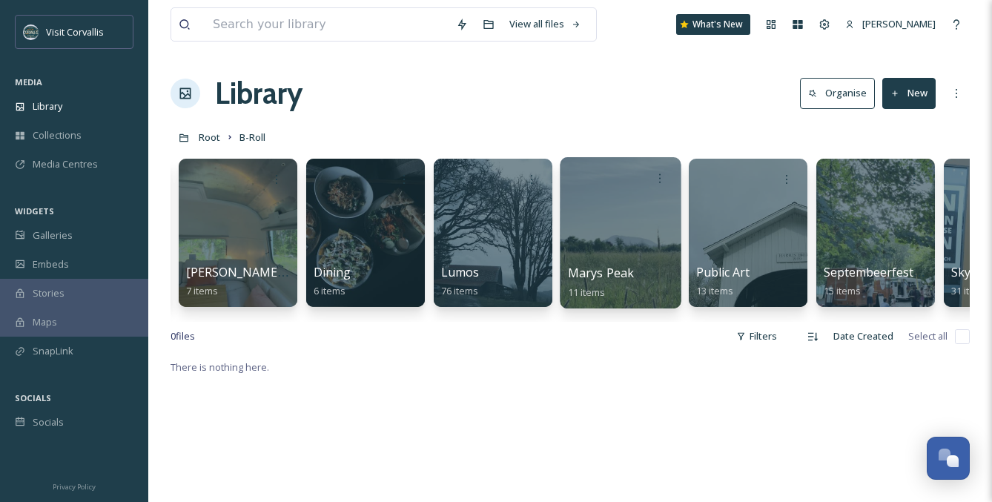
click at [621, 214] on div at bounding box center [620, 232] width 121 height 151
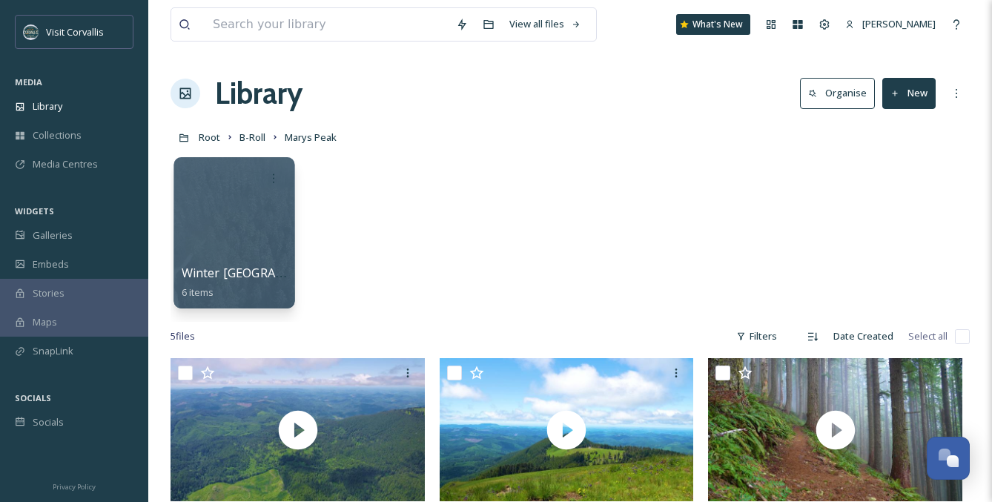
click at [259, 213] on div at bounding box center [233, 232] width 121 height 151
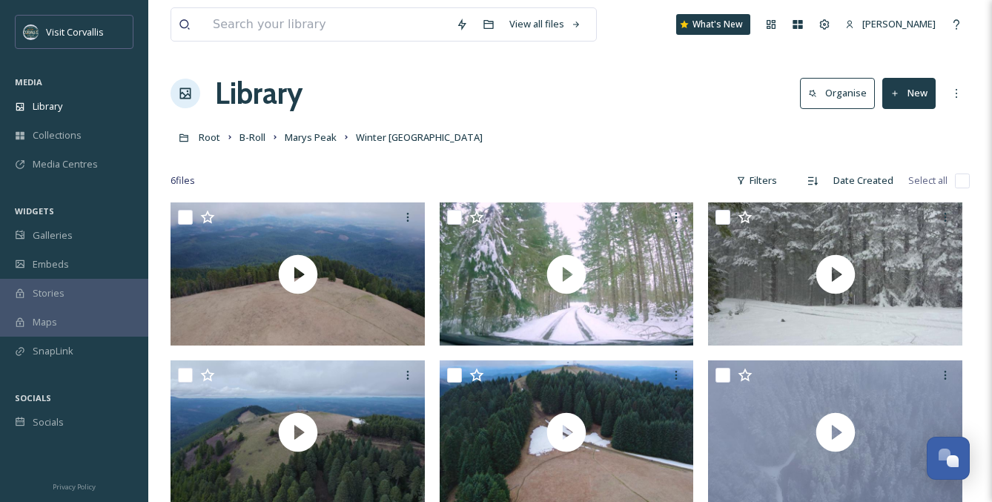
click at [916, 93] on button "New" at bounding box center [908, 93] width 53 height 30
click at [909, 120] on div "File Upload" at bounding box center [893, 127] width 84 height 29
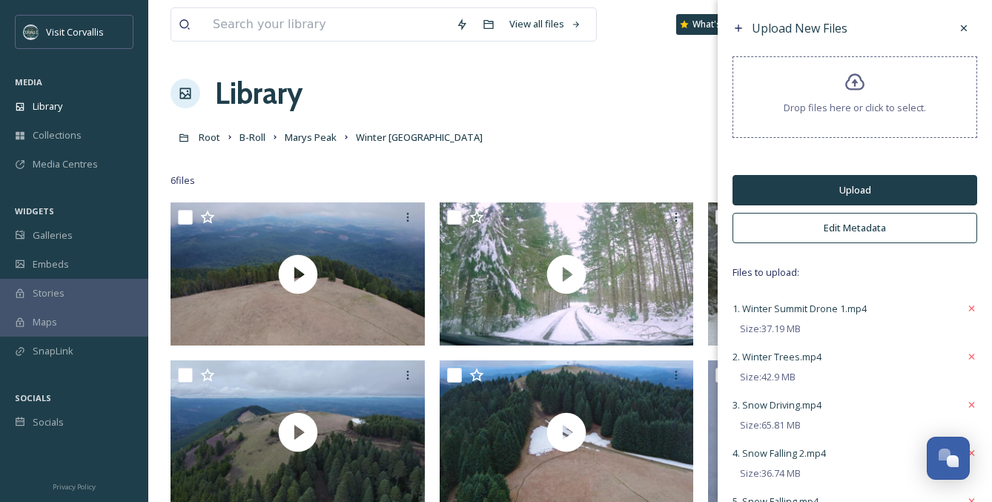
click at [887, 222] on button "Edit Metadata" at bounding box center [854, 228] width 245 height 30
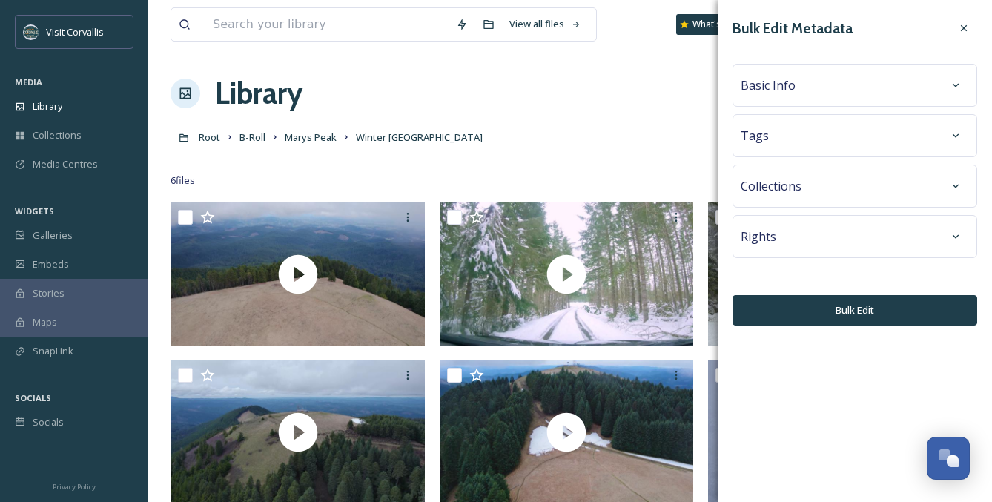
click at [853, 147] on div "Tags" at bounding box center [855, 135] width 228 height 27
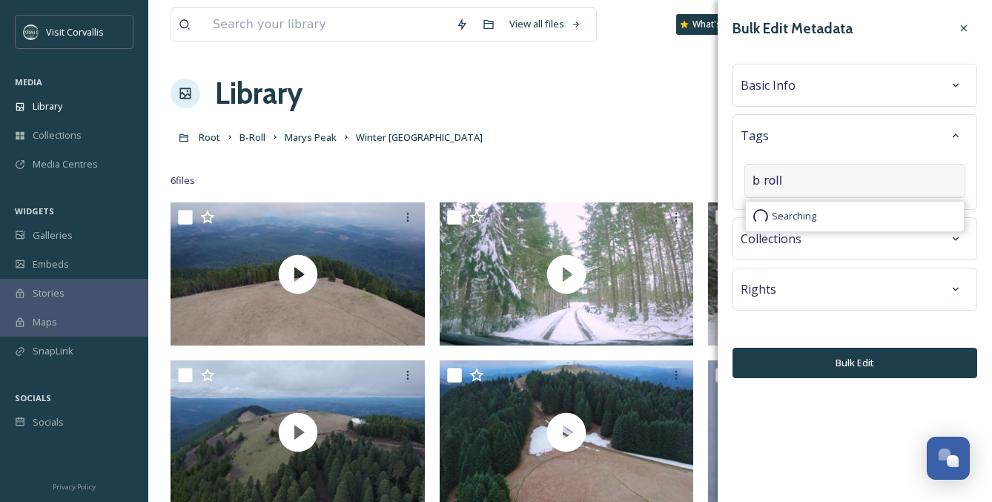
type input "b roll"
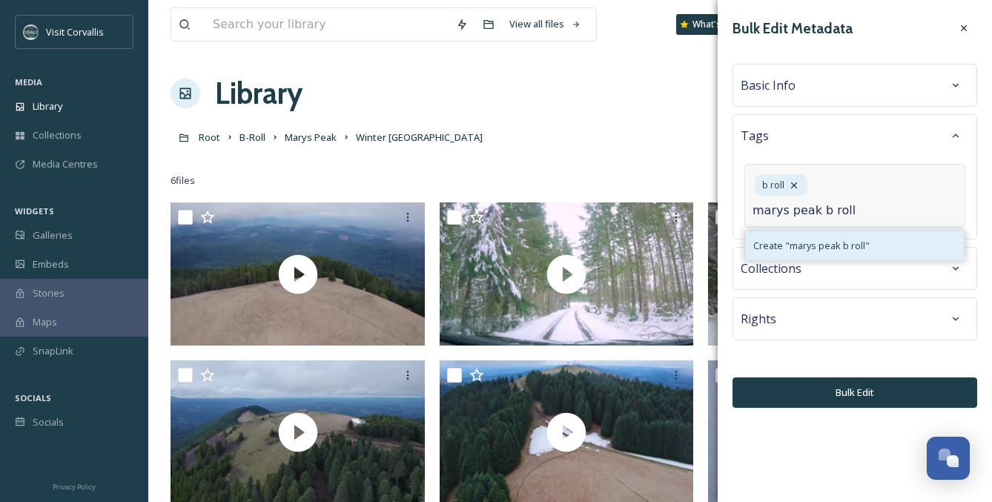
type input "marys peak b roll"
click at [827, 248] on span "Create " marys peak b roll "" at bounding box center [811, 246] width 116 height 14
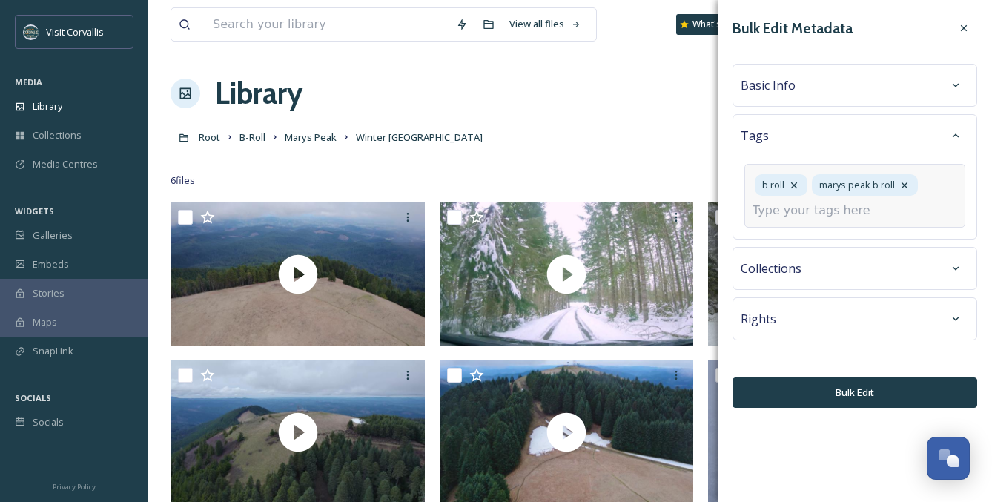
click at [815, 217] on input at bounding box center [826, 211] width 148 height 18
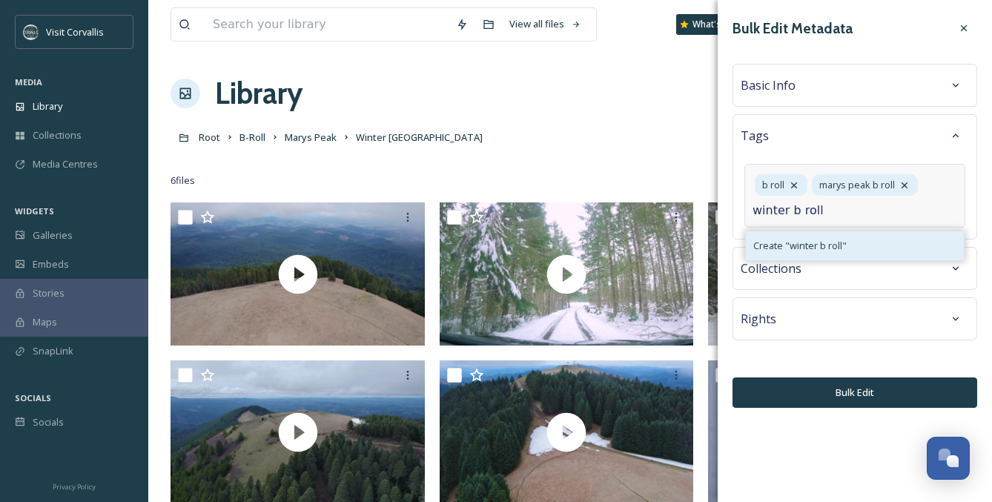
type input "winter b roll"
click at [813, 247] on span "Create " winter b roll "" at bounding box center [799, 246] width 93 height 14
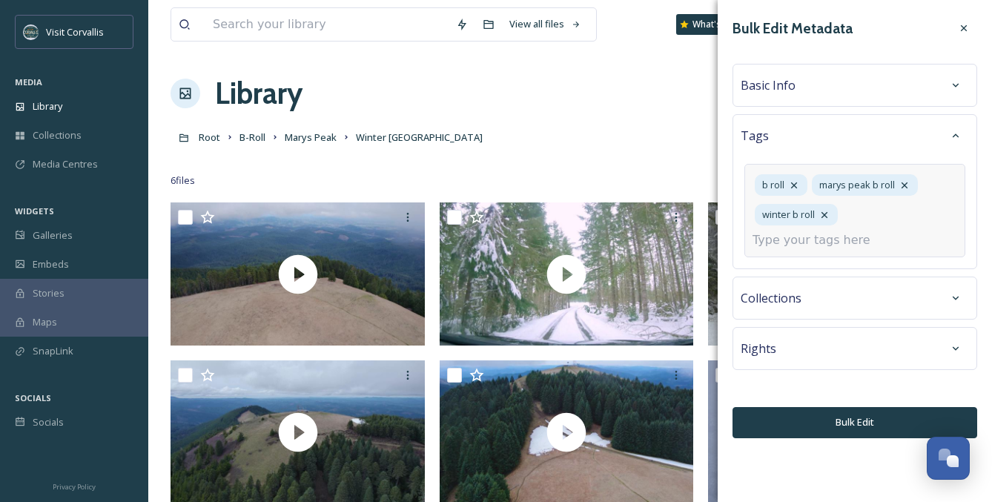
click at [847, 240] on input at bounding box center [826, 240] width 148 height 18
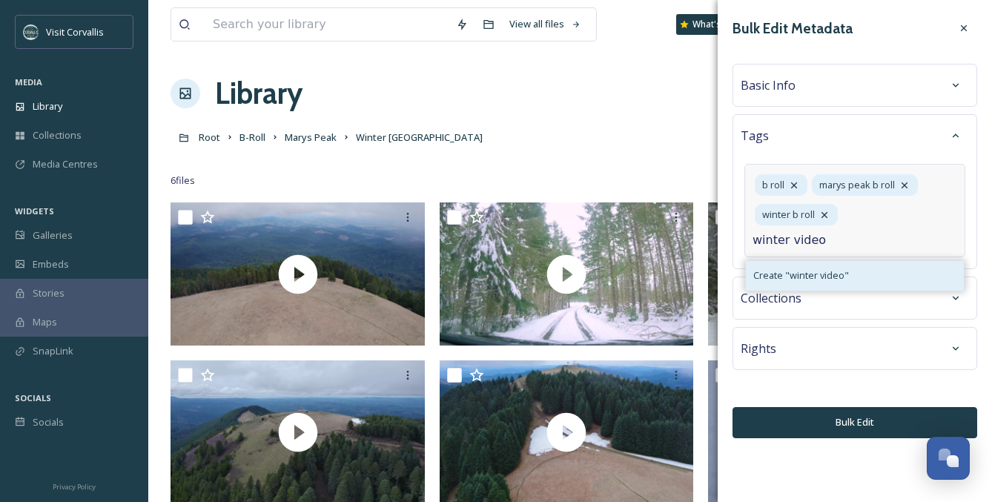
type input "winter video"
click at [830, 274] on span "Create " winter video "" at bounding box center [801, 275] width 96 height 14
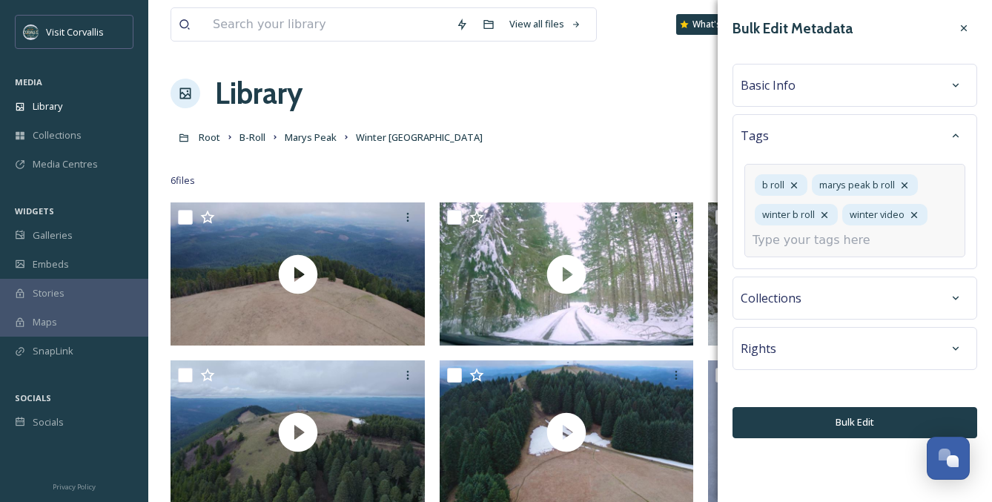
click at [841, 301] on div "Bulk Edit Metadata Basic Info Tags b roll marys peak b roll winter b roll winte…" at bounding box center [855, 226] width 274 height 453
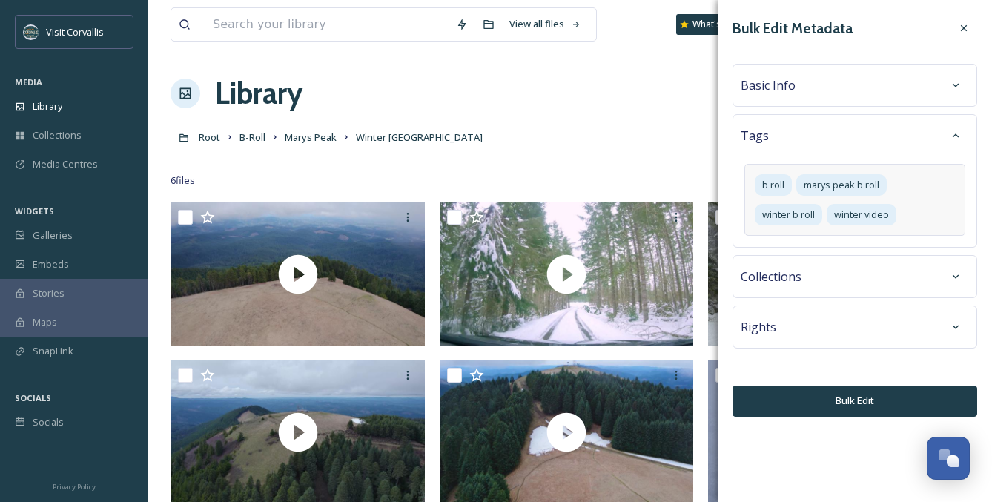
click at [810, 280] on div "Collections" at bounding box center [855, 276] width 228 height 27
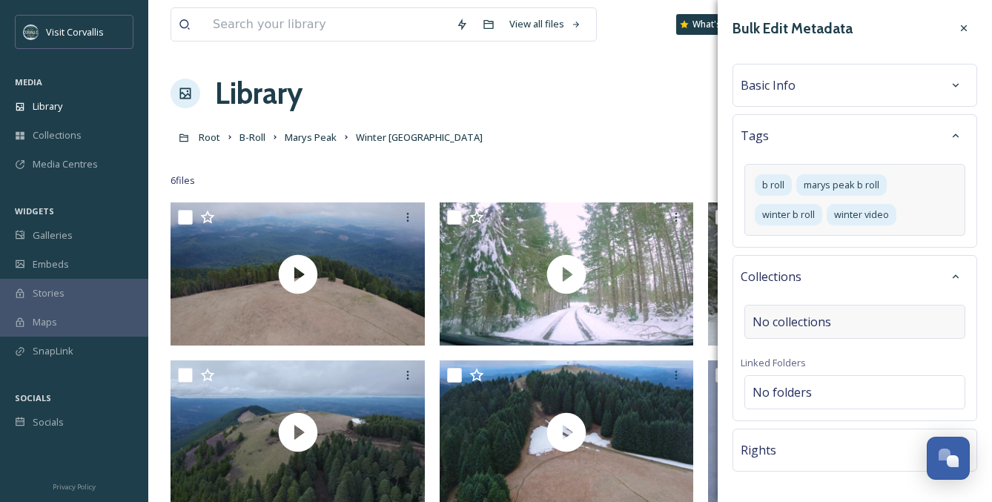
scroll to position [53, 0]
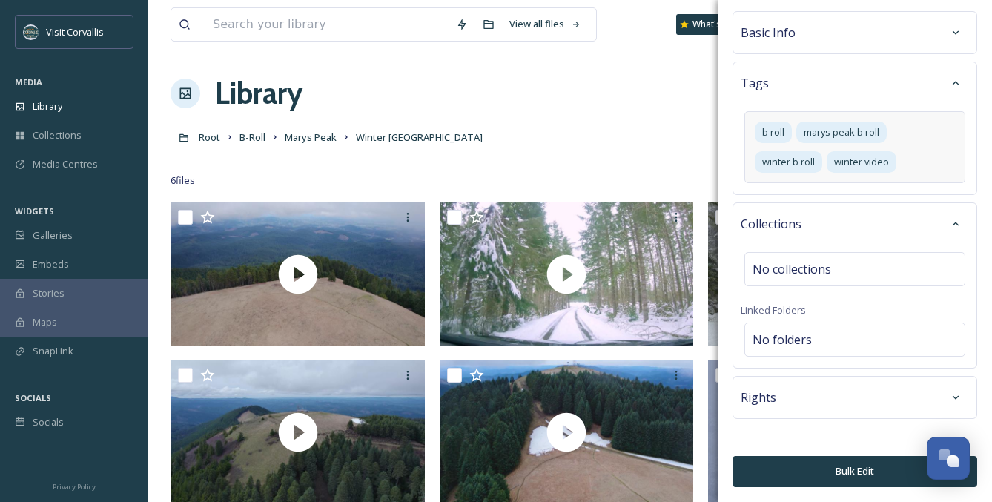
click at [822, 393] on div "Rights" at bounding box center [855, 397] width 228 height 27
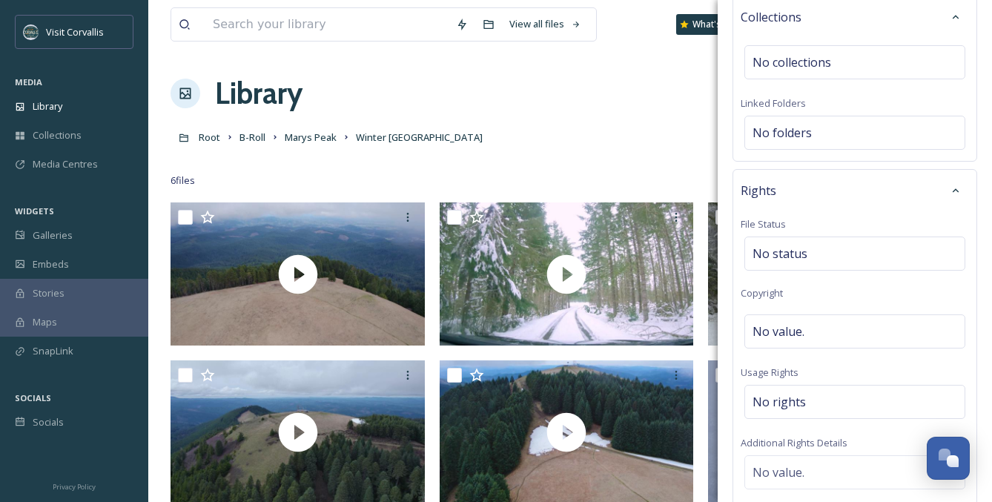
scroll to position [262, 0]
click at [783, 325] on span "No value." at bounding box center [778, 329] width 52 height 18
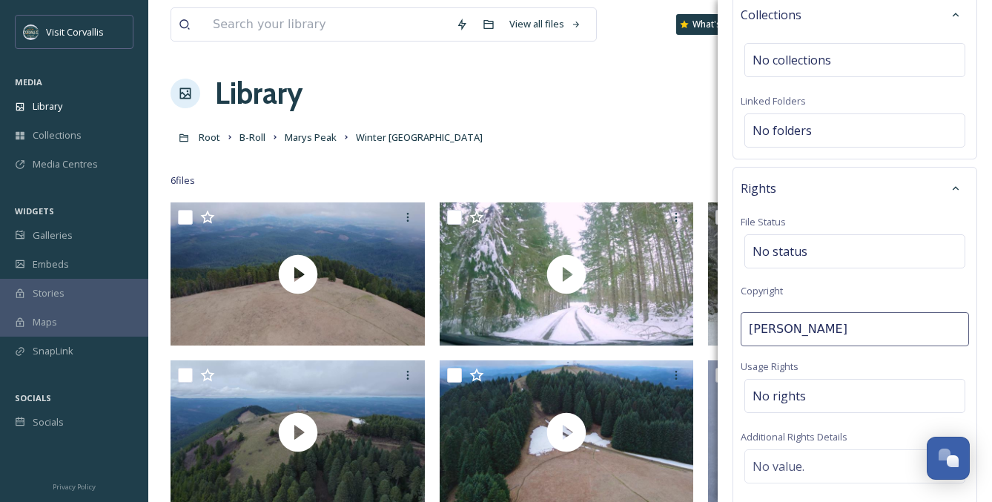
type input "[PERSON_NAME]"
click at [797, 397] on span "No rights" at bounding box center [778, 396] width 53 height 18
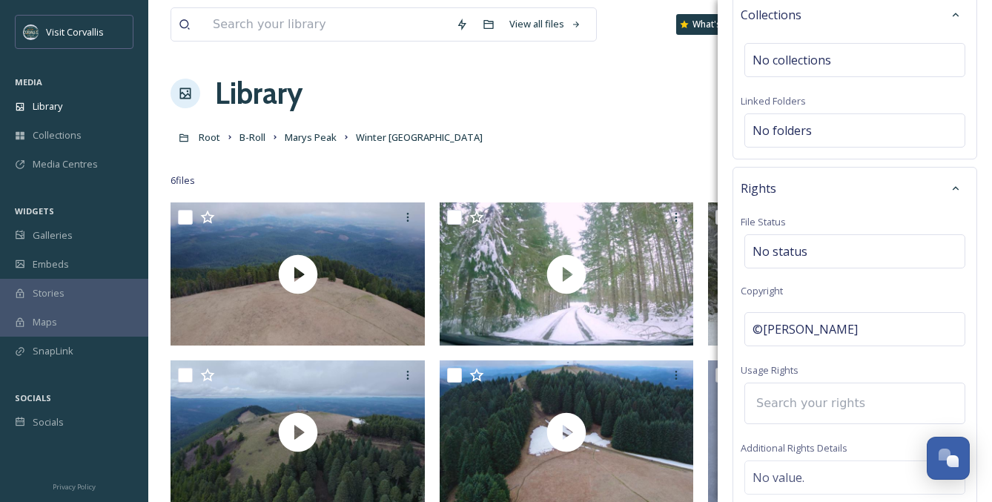
click at [784, 403] on input at bounding box center [830, 403] width 163 height 33
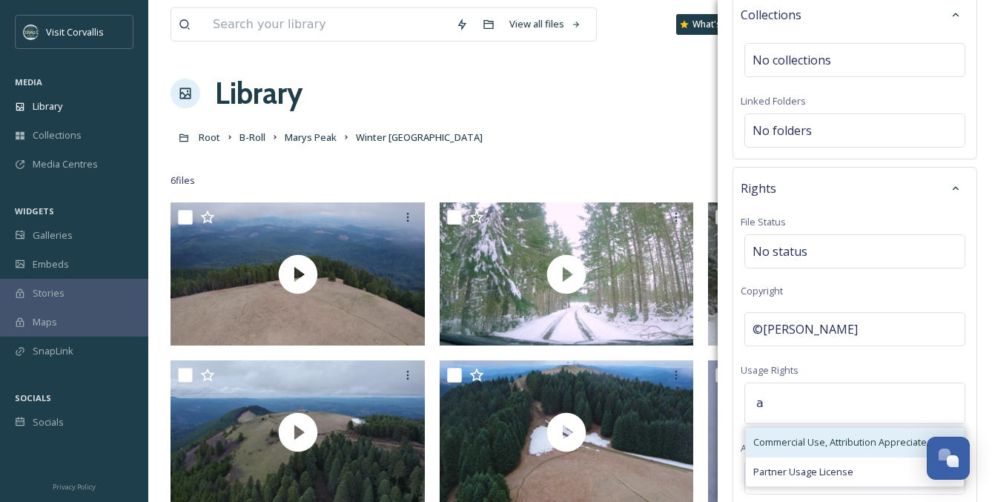
type input "a"
click at [802, 443] on span "Commercial Use, Attribution Appreciated" at bounding box center [842, 442] width 179 height 14
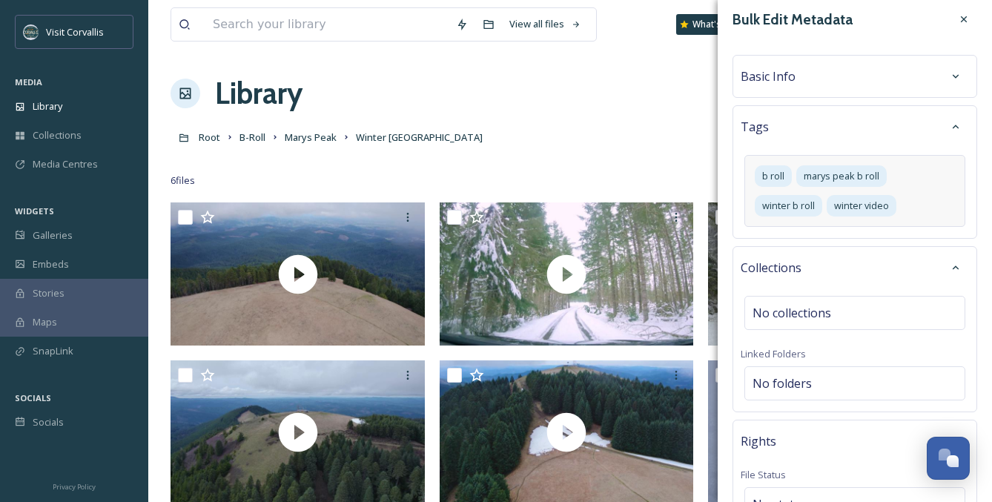
scroll to position [0, 0]
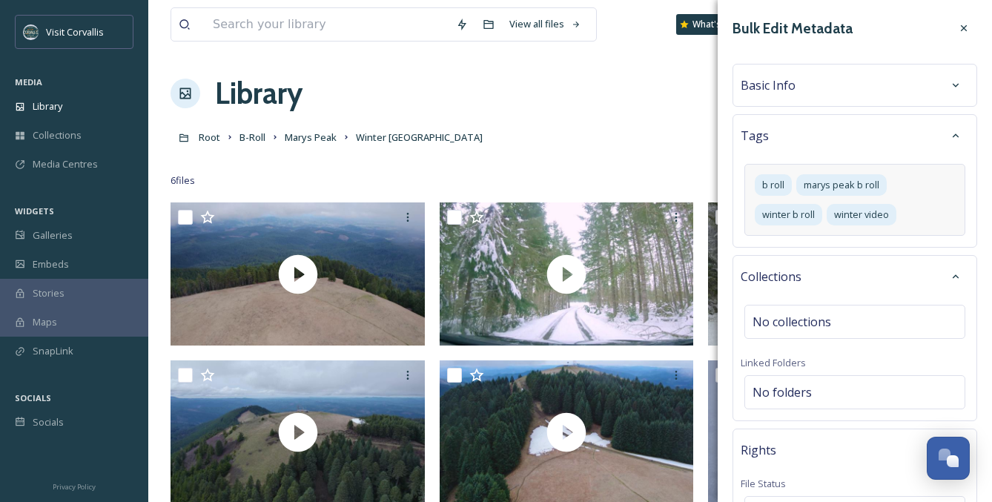
click at [799, 89] on div "Basic Info" at bounding box center [855, 85] width 228 height 27
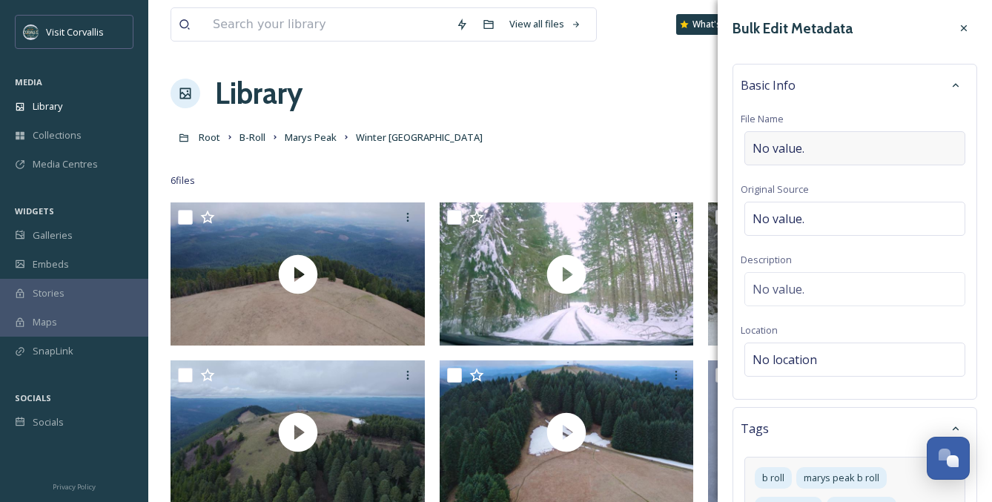
click at [802, 142] on span "No value." at bounding box center [778, 148] width 52 height 18
type input "Marys Peak Winter"
click at [811, 282] on div "No value." at bounding box center [854, 289] width 221 height 34
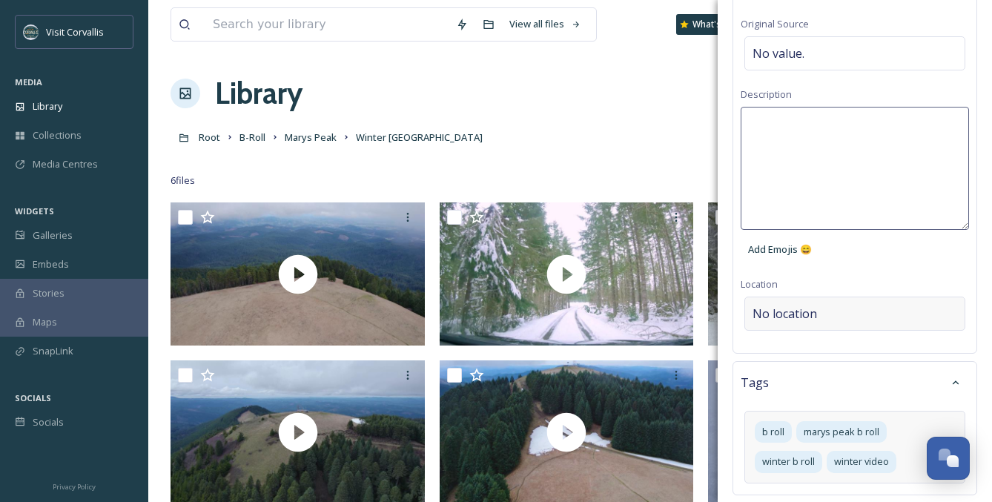
scroll to position [168, 0]
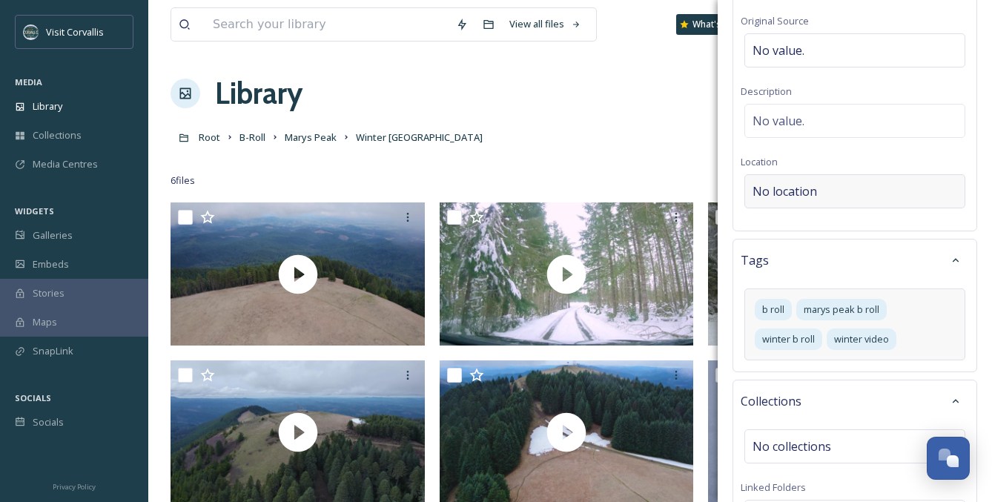
click at [785, 308] on div "Bulk Edit Metadata Basic Info File Name Marys Peak Winter Original Source No va…" at bounding box center [855, 483] width 274 height 1303
click at [764, 196] on span "No location" at bounding box center [784, 191] width 64 height 18
click at [770, 191] on input at bounding box center [854, 191] width 219 height 33
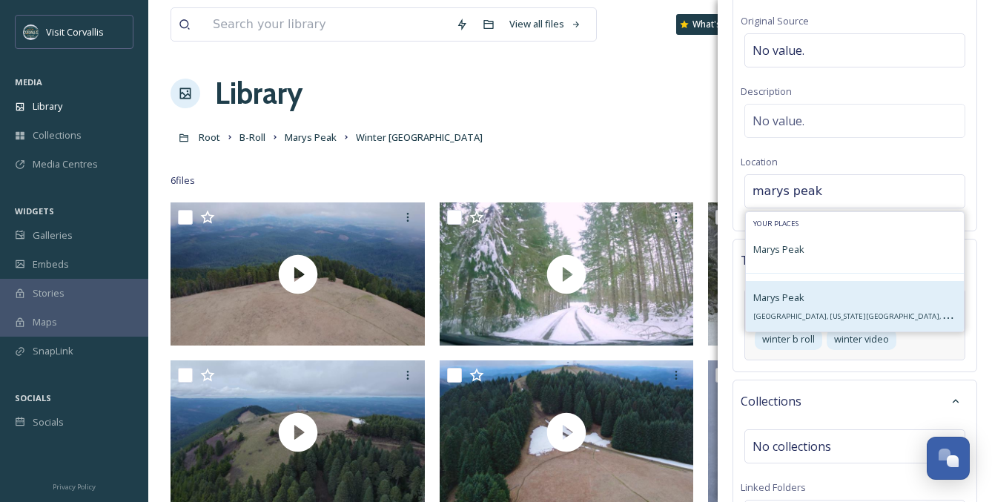
type input "marys peak"
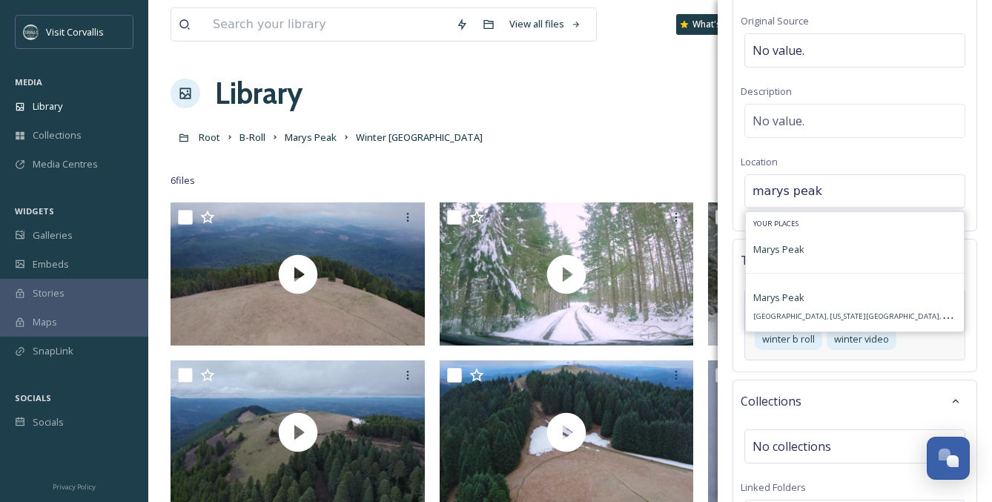
click at [795, 313] on span "[GEOGRAPHIC_DATA], [US_STATE][GEOGRAPHIC_DATA], [GEOGRAPHIC_DATA]" at bounding box center [884, 315] width 262 height 14
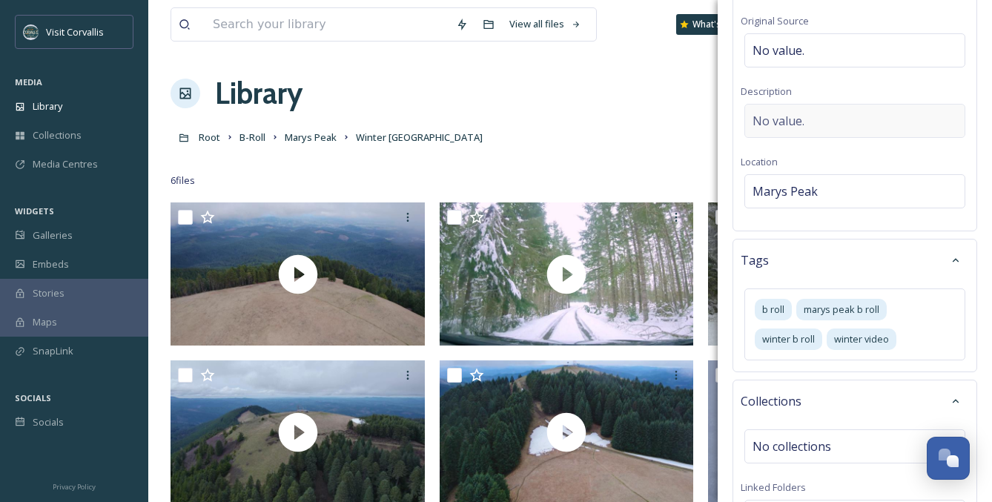
click at [806, 118] on div "No value." at bounding box center [854, 121] width 221 height 34
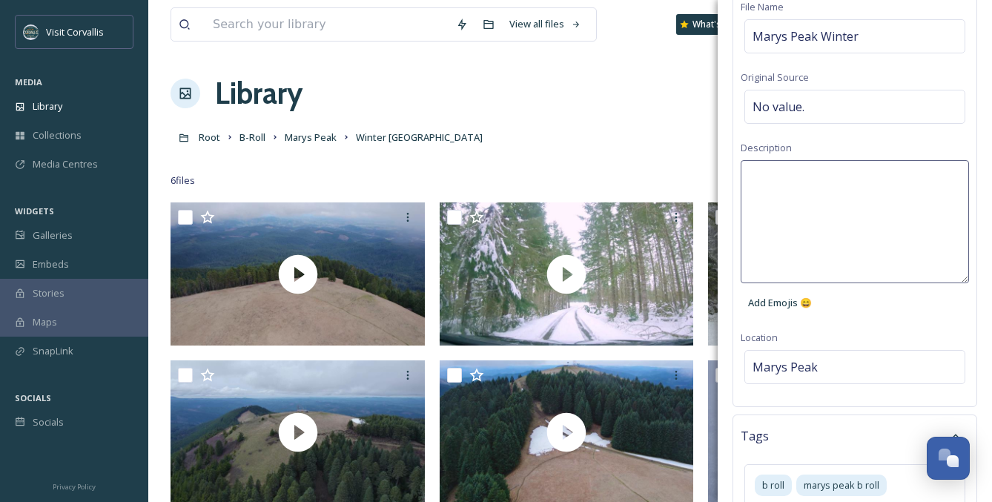
scroll to position [0, 0]
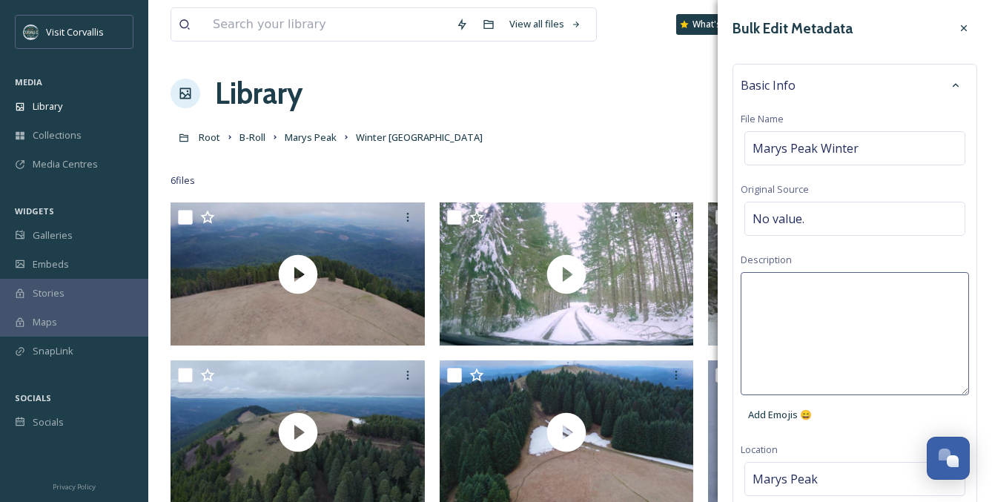
click at [869, 307] on textarea at bounding box center [855, 333] width 228 height 123
type textarea "w"
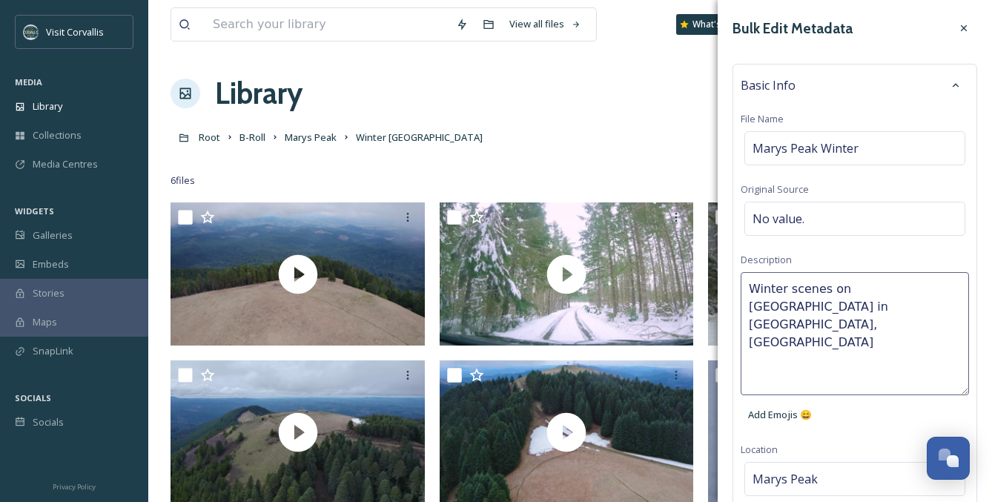
type textarea "Winter scenes on [GEOGRAPHIC_DATA] in [GEOGRAPHIC_DATA], [US_STATE]"
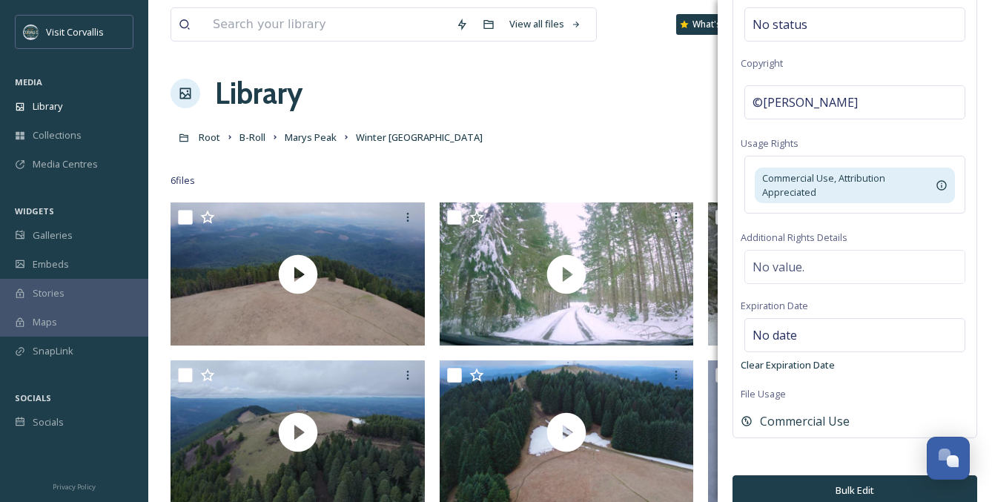
scroll to position [916, 0]
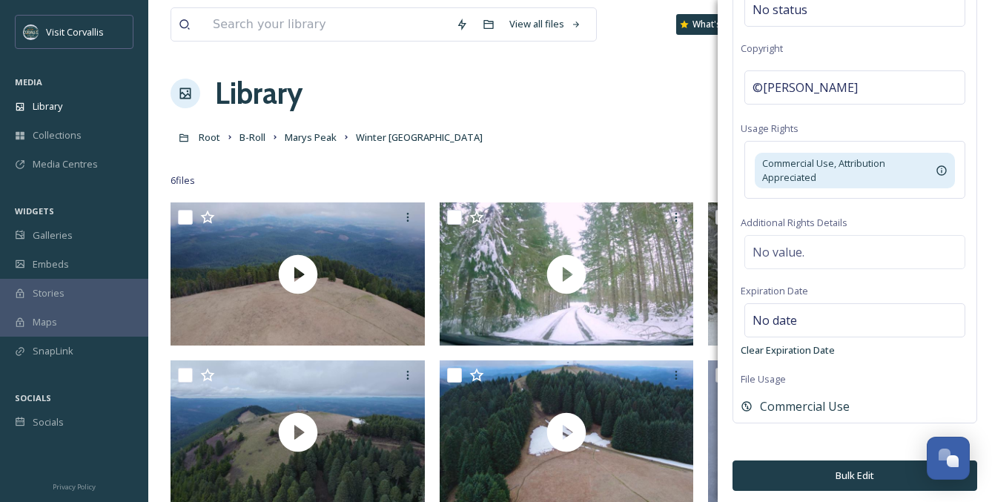
click at [854, 472] on button "Bulk Edit" at bounding box center [854, 475] width 245 height 30
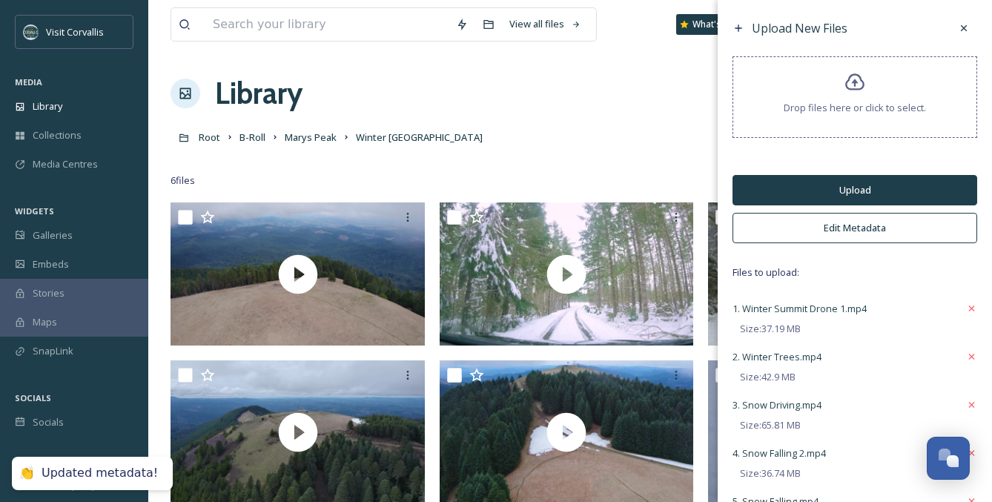
click at [857, 185] on button "Upload" at bounding box center [854, 190] width 245 height 30
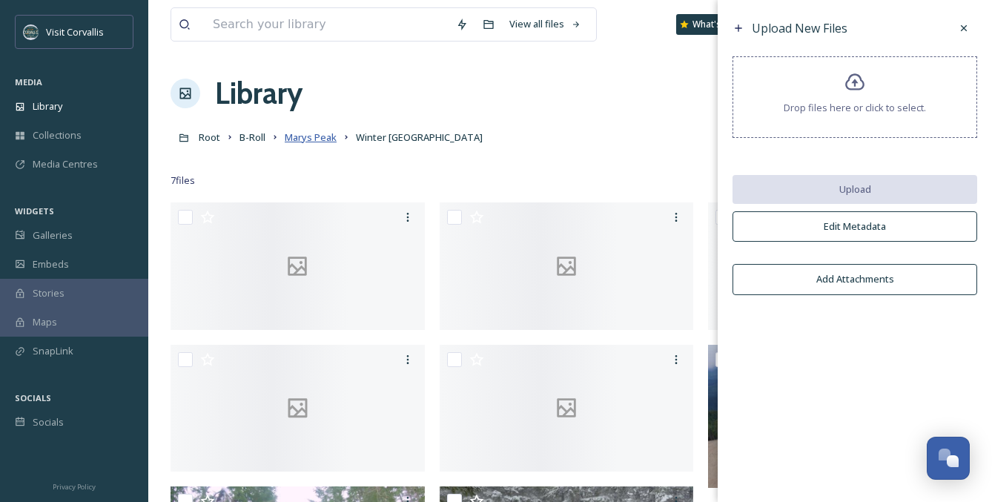
click at [304, 140] on span "Marys Peak" at bounding box center [311, 136] width 52 height 13
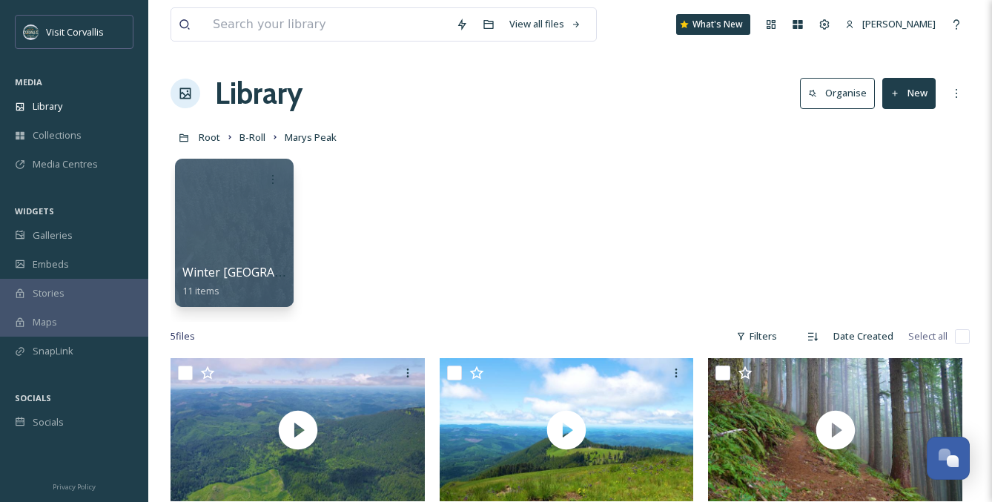
click at [904, 88] on button "New" at bounding box center [908, 93] width 53 height 30
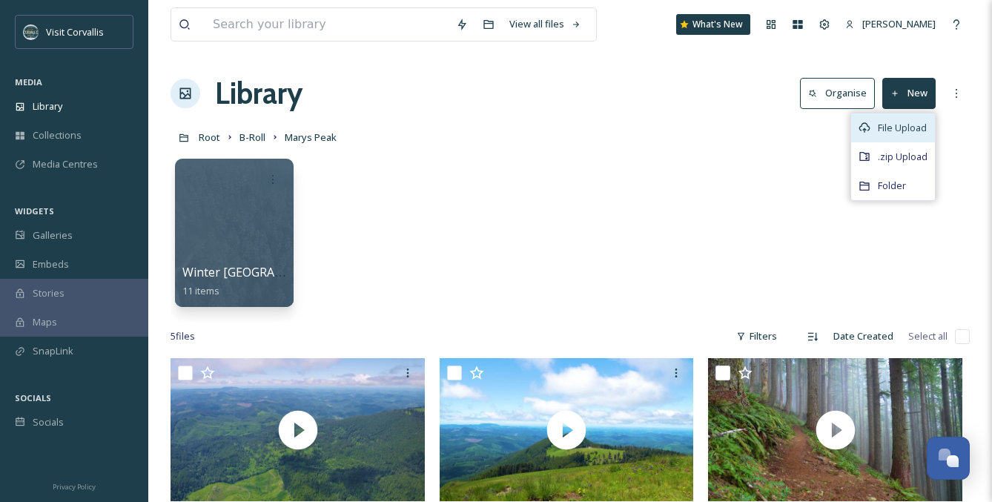
click at [894, 123] on span "File Upload" at bounding box center [902, 128] width 49 height 14
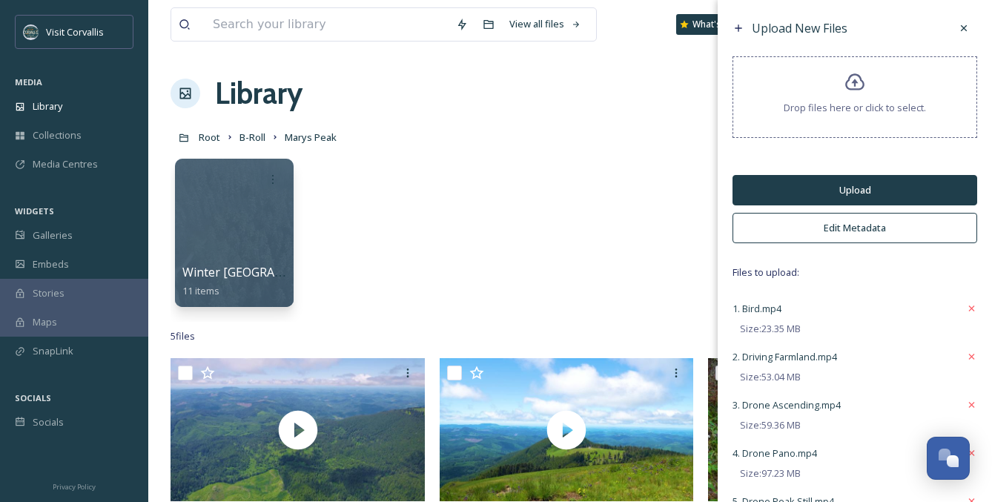
click at [850, 228] on button "Edit Metadata" at bounding box center [854, 228] width 245 height 30
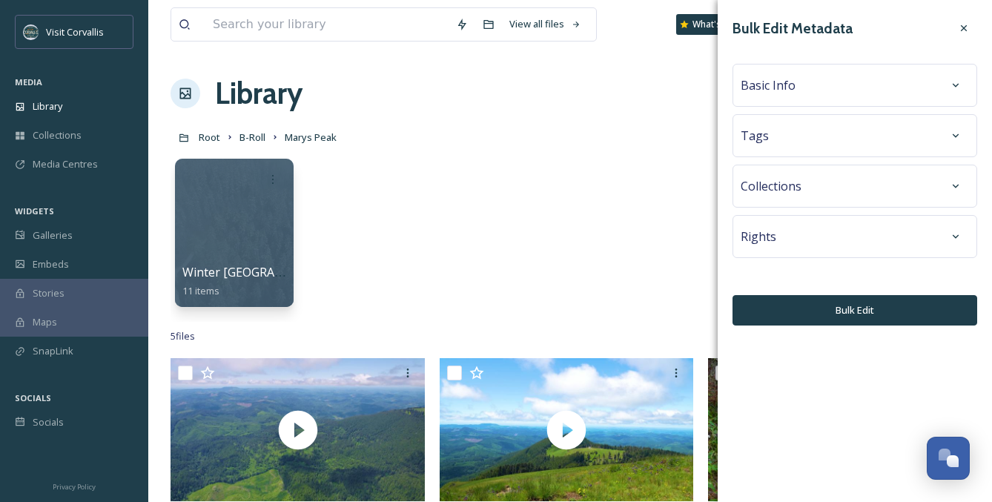
click at [786, 142] on div "Tags" at bounding box center [855, 135] width 228 height 27
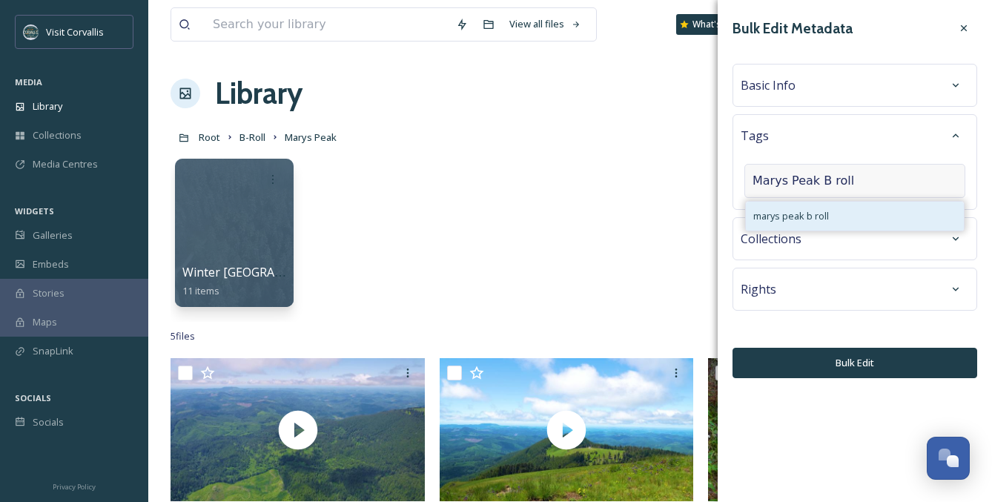
type input "Marys Peak B roll"
click at [877, 219] on div "marys peak b roll" at bounding box center [855, 216] width 218 height 29
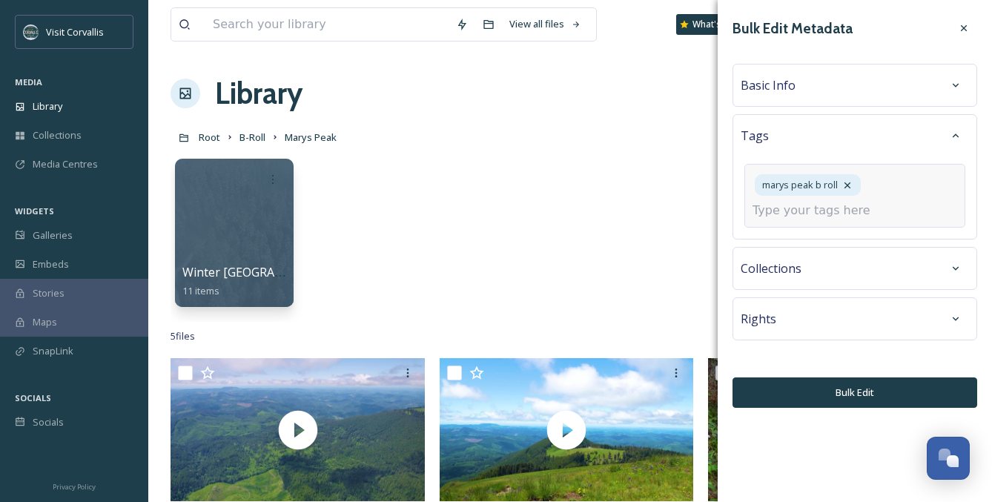
click at [832, 214] on input at bounding box center [826, 211] width 148 height 18
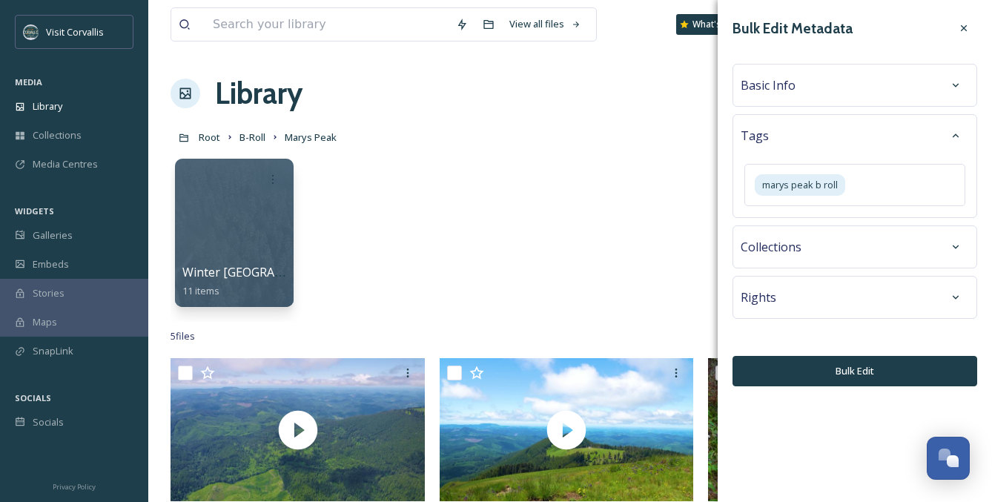
click at [868, 263] on div "Collections" at bounding box center [854, 246] width 245 height 43
click at [865, 254] on div "Collections" at bounding box center [855, 247] width 228 height 27
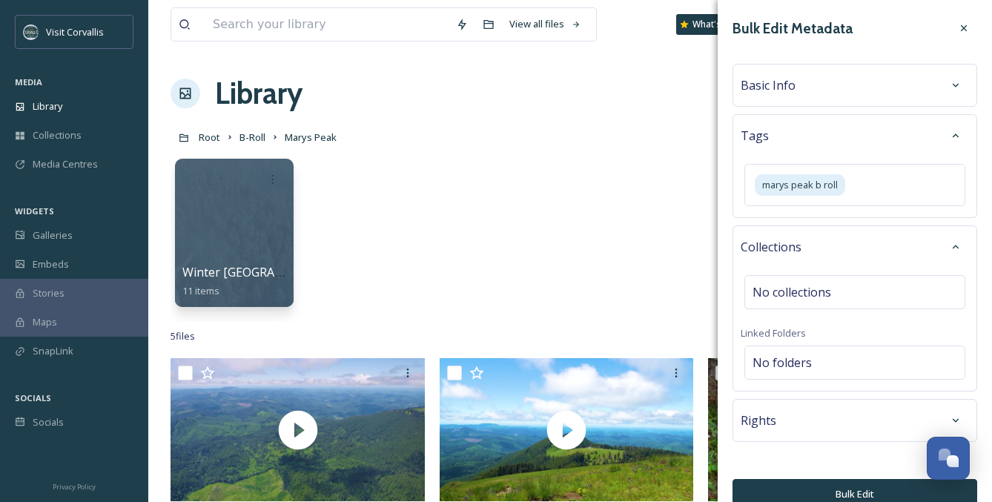
click at [865, 249] on div "Collections" at bounding box center [855, 247] width 228 height 27
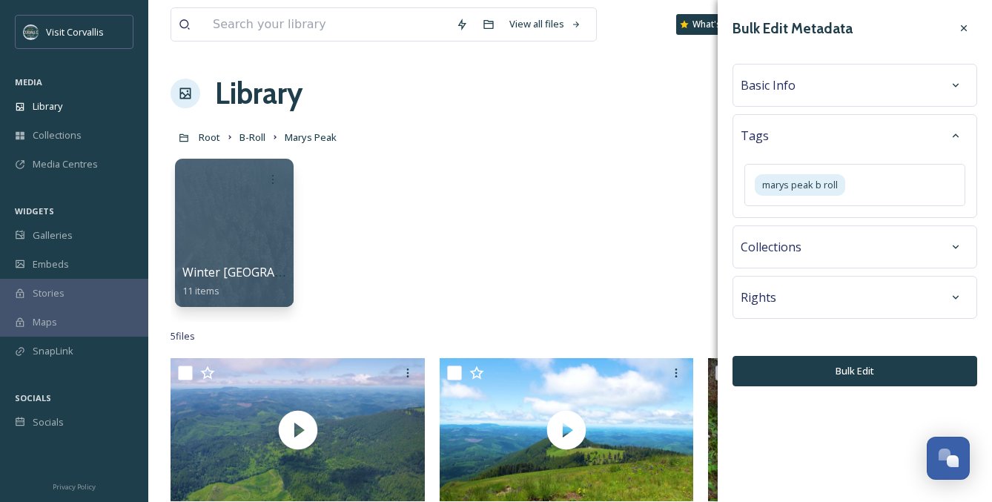
click at [829, 86] on div "Basic Info" at bounding box center [855, 85] width 228 height 27
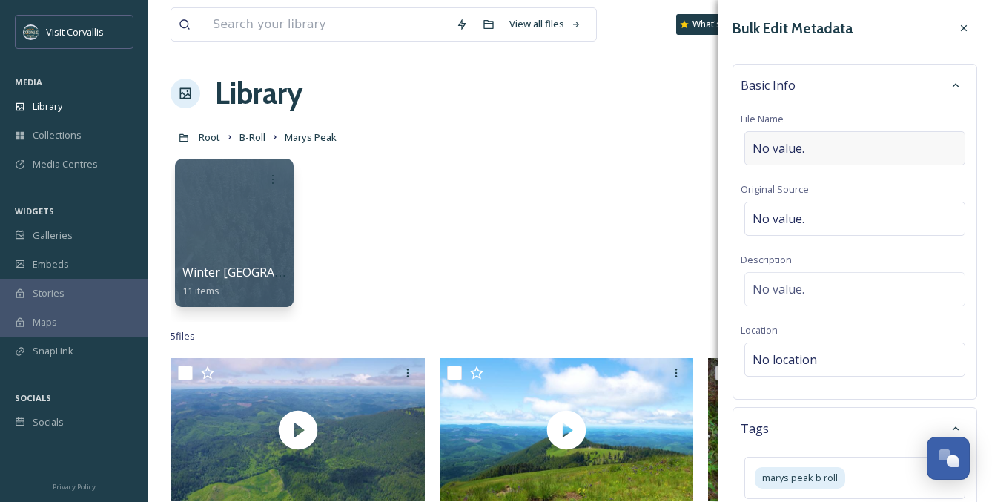
click at [812, 149] on div "No value." at bounding box center [854, 148] width 221 height 34
type input "Marys Peak Scenics"
click at [819, 276] on div "No value." at bounding box center [854, 285] width 221 height 34
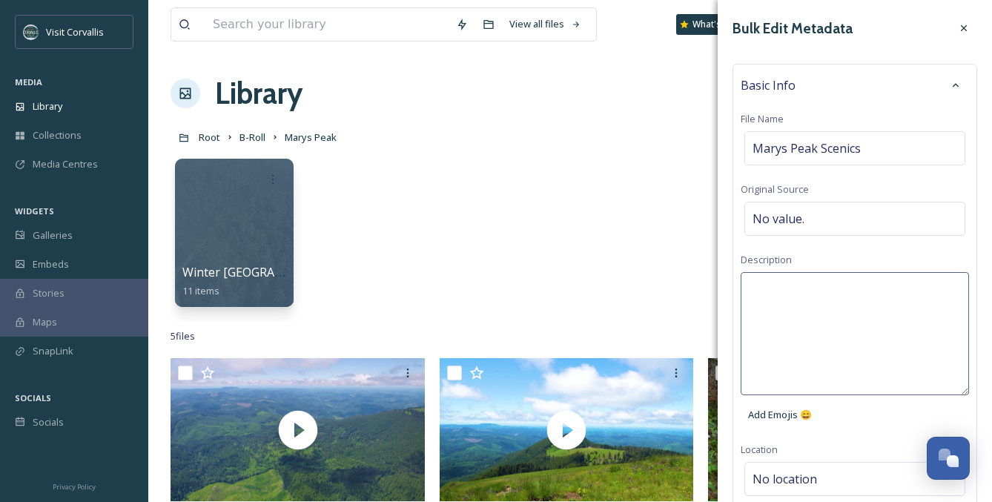
click at [909, 288] on textarea at bounding box center [855, 333] width 228 height 123
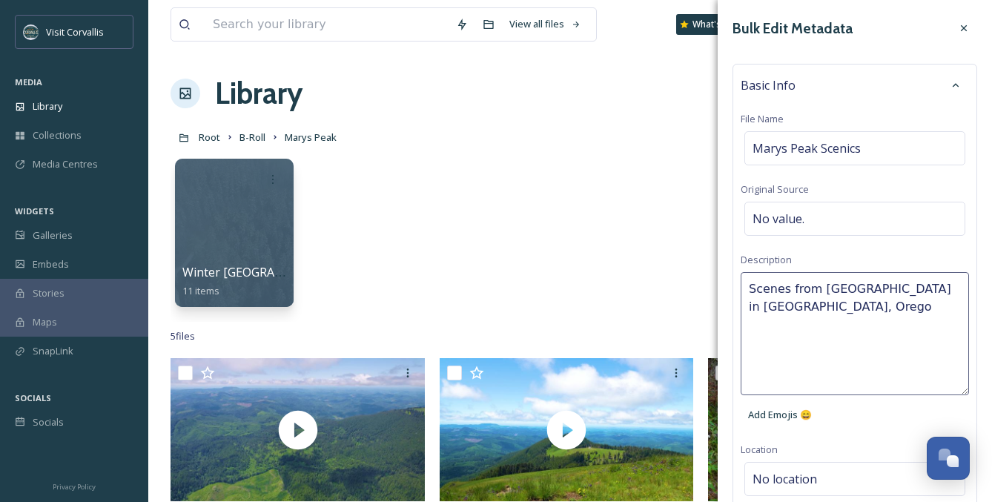
type textarea "Scenes from [GEOGRAPHIC_DATA] in [GEOGRAPHIC_DATA], [US_STATE]"
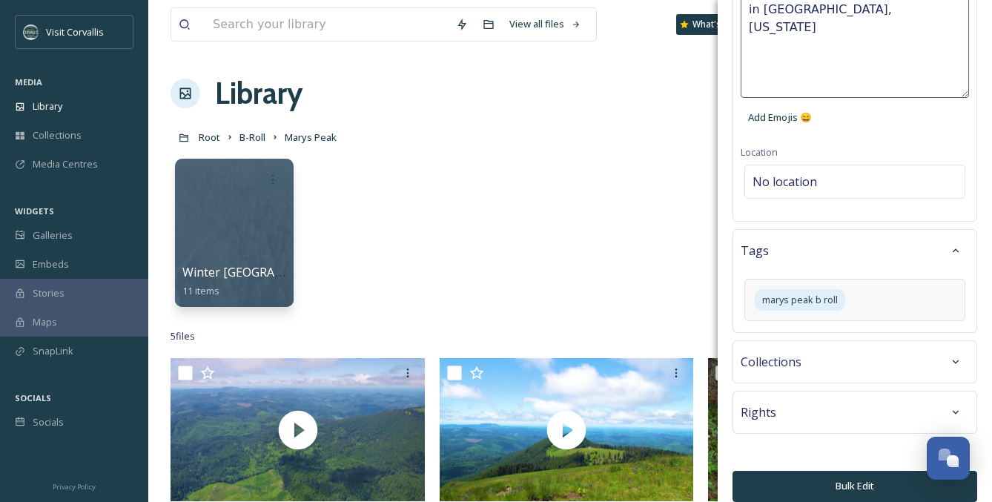
scroll to position [308, 0]
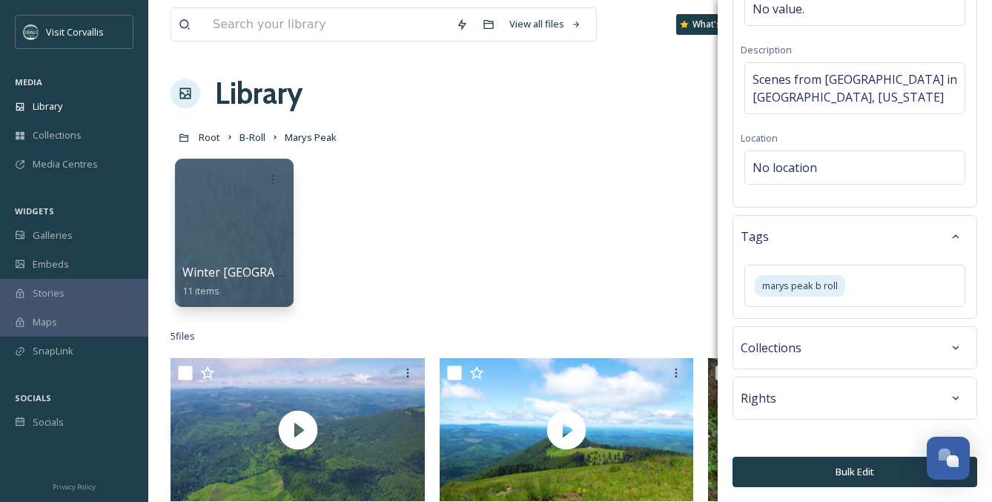
click at [837, 400] on div "Rights" at bounding box center [855, 398] width 228 height 27
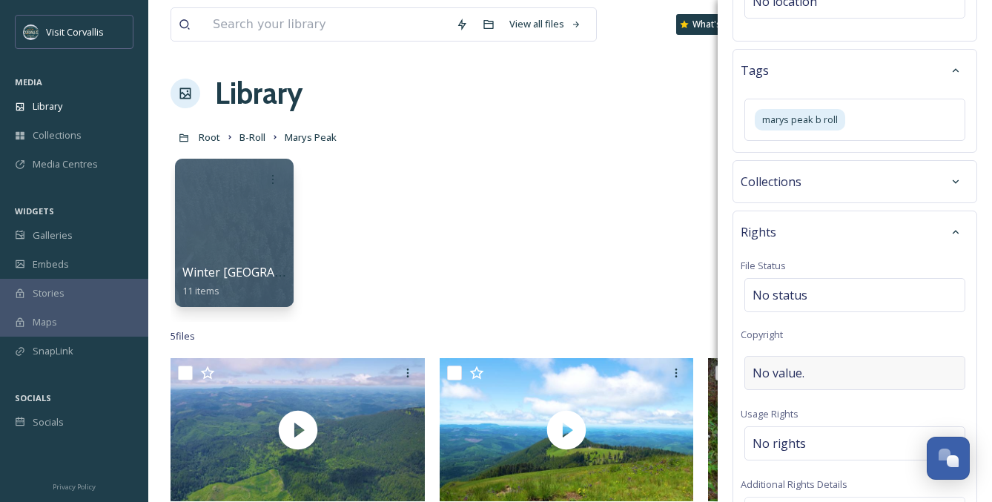
scroll to position [378, 0]
click at [803, 374] on span "No value." at bounding box center [778, 371] width 52 height 18
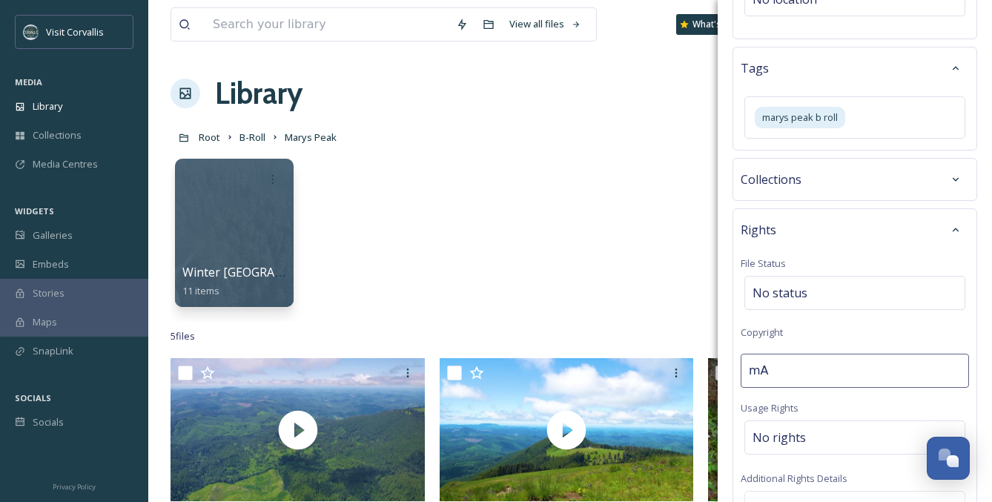
type input "m"
type input "[PERSON_NAME]"
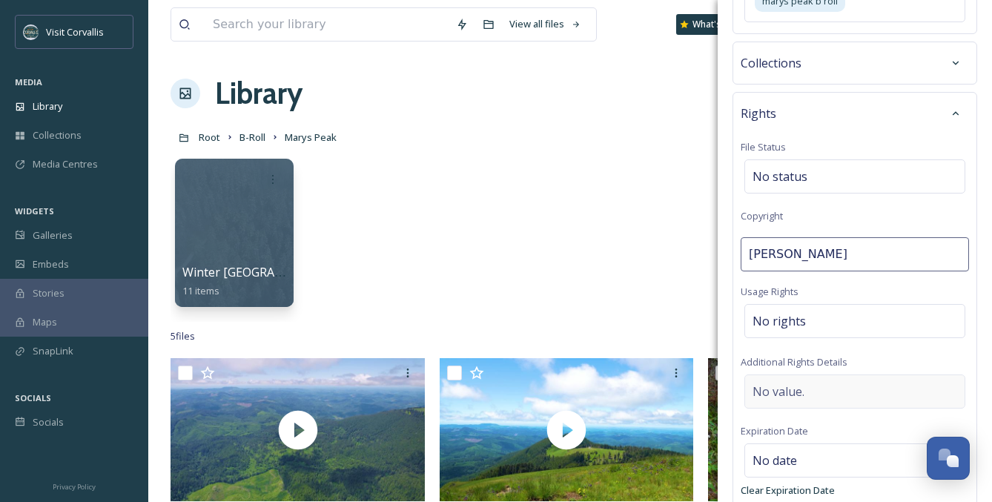
scroll to position [497, 0]
click at [786, 322] on span "No rights" at bounding box center [778, 323] width 53 height 18
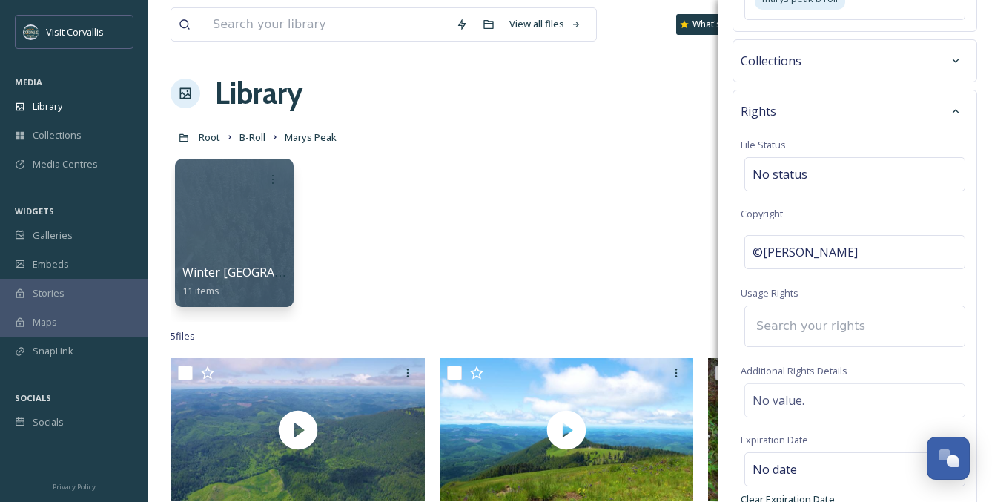
click at [785, 322] on input at bounding box center [830, 326] width 163 height 33
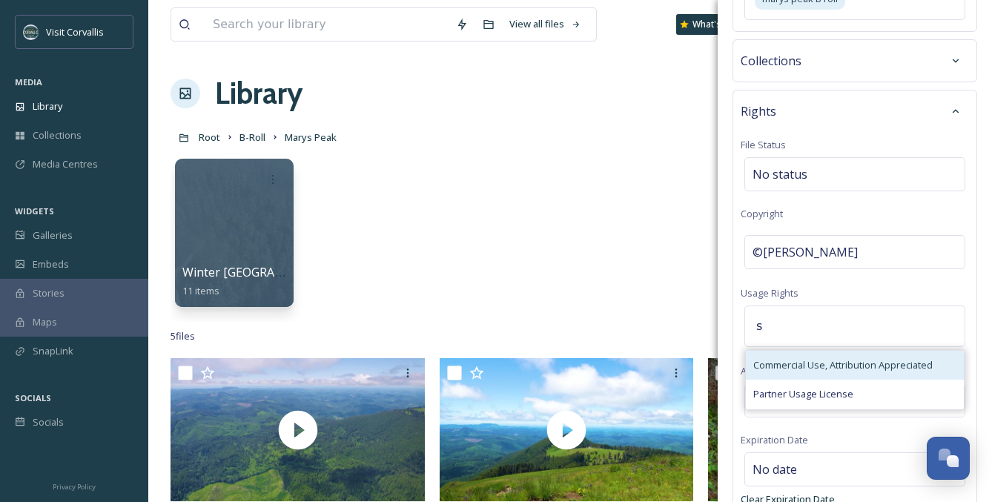
type input "s"
click at [815, 371] on span "Commercial Use, Attribution Appreciated" at bounding box center [842, 365] width 179 height 14
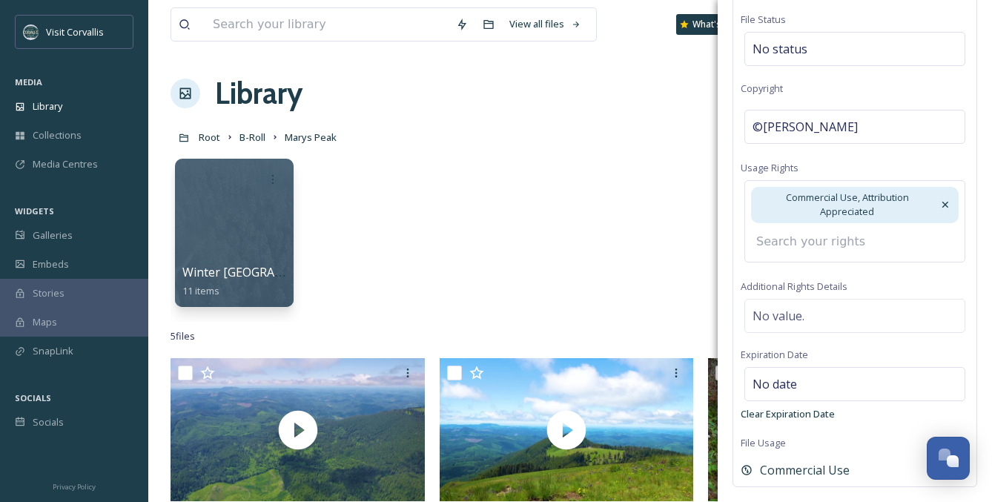
scroll to position [689, 0]
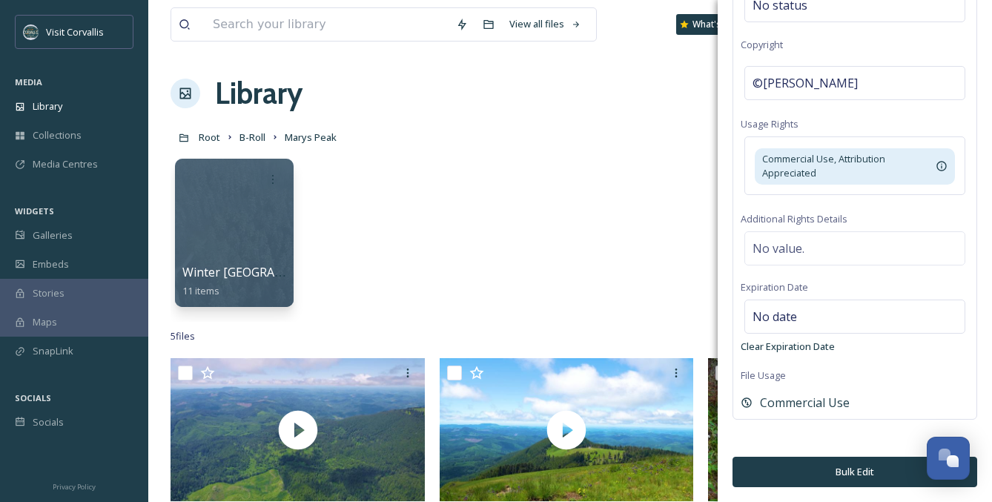
click at [860, 471] on button "Bulk Edit" at bounding box center [854, 472] width 245 height 30
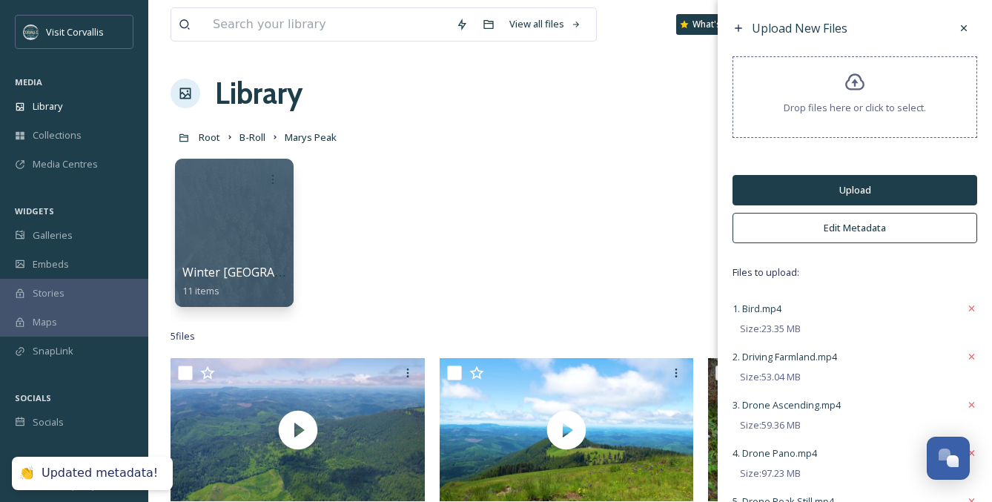
click at [857, 179] on button "Upload" at bounding box center [854, 190] width 245 height 30
